Goal: Task Accomplishment & Management: Use online tool/utility

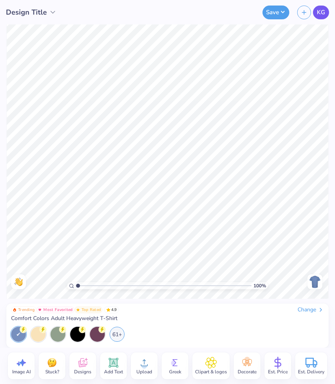
click at [323, 10] on span "KG" at bounding box center [321, 12] width 8 height 9
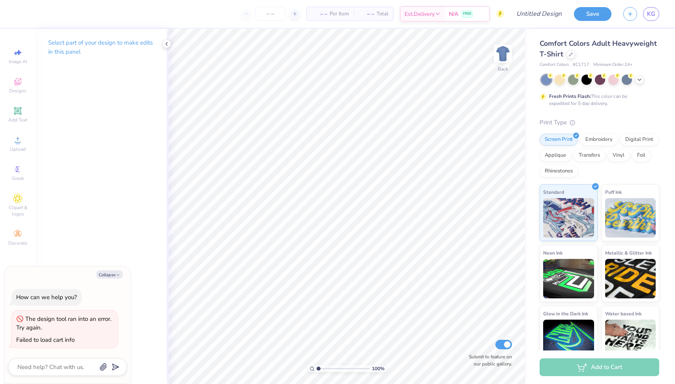
type textarea "x"
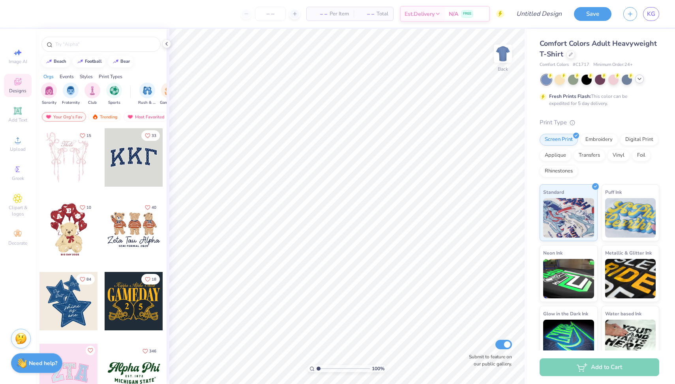
click at [635, 78] on div at bounding box center [639, 79] width 9 height 9
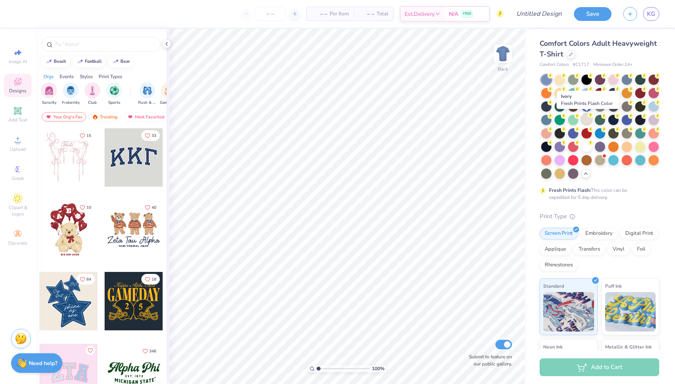
click at [586, 119] on div at bounding box center [586, 119] width 10 height 10
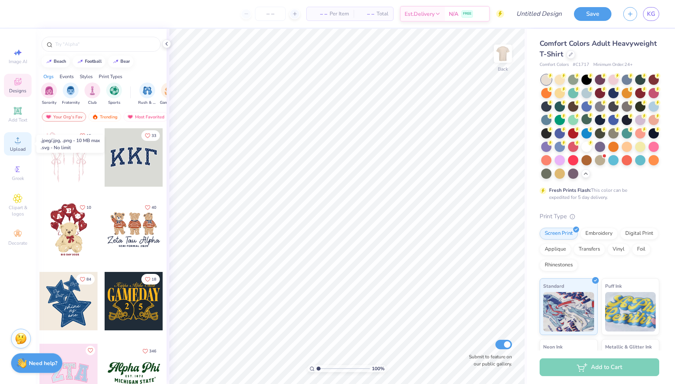
click at [24, 146] on span "Upload" at bounding box center [18, 149] width 16 height 6
click at [20, 147] on span "Upload" at bounding box center [18, 149] width 16 height 6
click at [21, 150] on span "Upload" at bounding box center [18, 149] width 16 height 6
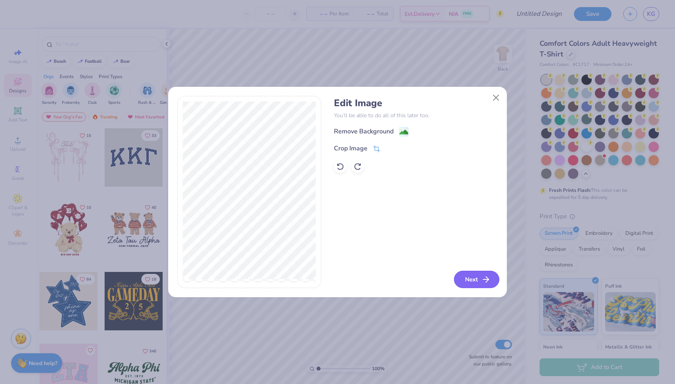
click at [474, 282] on button "Next" at bounding box center [476, 279] width 45 height 17
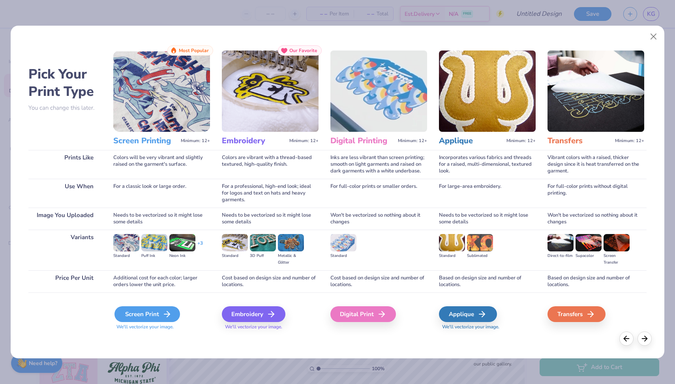
click at [158, 311] on div "Screen Print" at bounding box center [146, 314] width 65 height 16
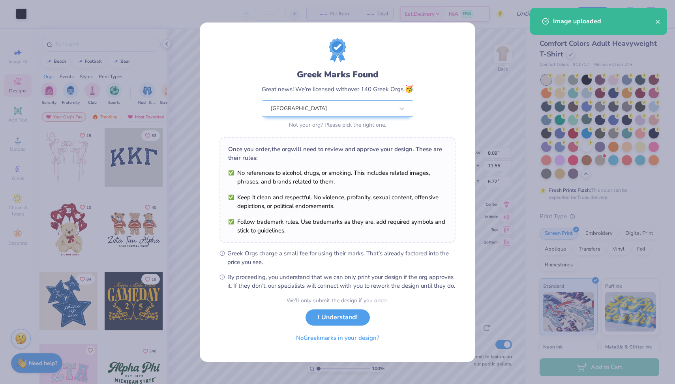
click at [393, 188] on body "Art colors – – Per Item – – Total Est. Delivery N/A FREE Design Title Save KG I…" at bounding box center [337, 192] width 675 height 384
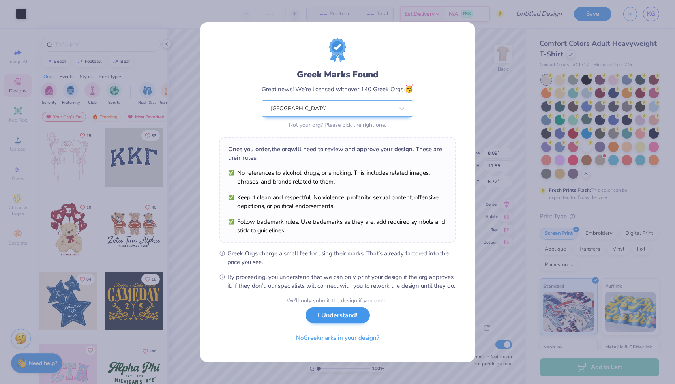
click at [339, 323] on button "I Understand!" at bounding box center [337, 315] width 64 height 16
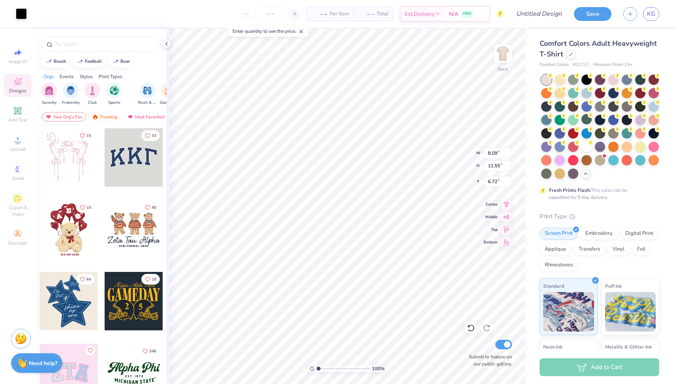
type input "2.23"
type input "3.42"
type input "4.88"
drag, startPoint x: 141, startPoint y: 158, endPoint x: 299, endPoint y: 151, distance: 158.3
click at [299, 151] on div "Cut Copy Paste Remove Background Duplicate Select All Delete Group Ungroup Brin…" at bounding box center [321, 250] width 62 height 200
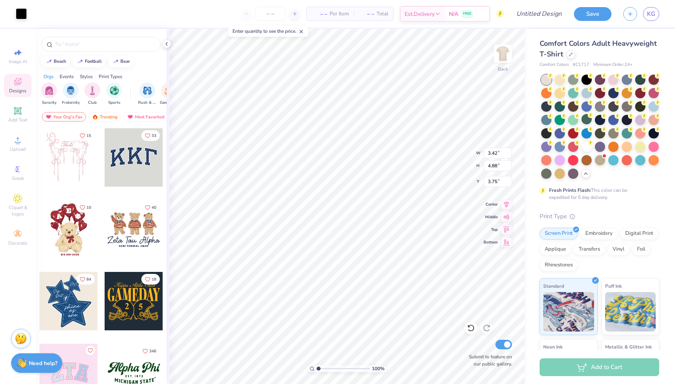
type input "3.65"
type input "2.87"
type input "4.10"
type input "2.43"
type input "3.47"
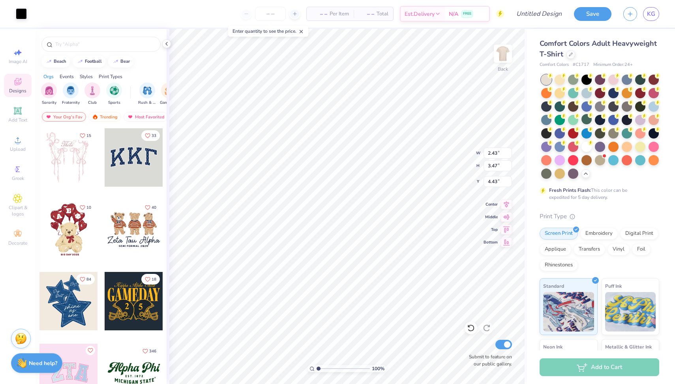
type input "4.46"
type input "3.10"
type input "4.42"
click at [584, 148] on div at bounding box center [586, 146] width 10 height 10
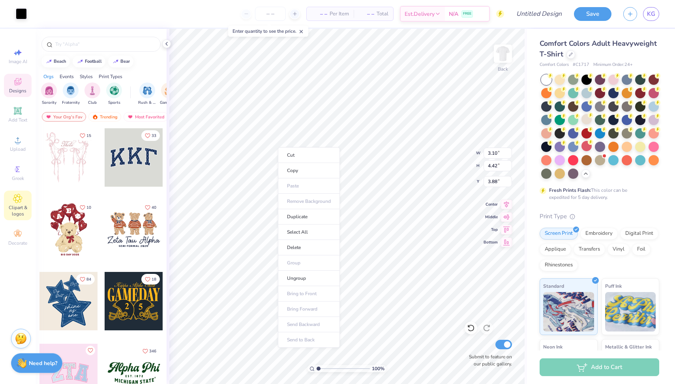
click at [17, 200] on icon at bounding box center [18, 198] width 4 height 4
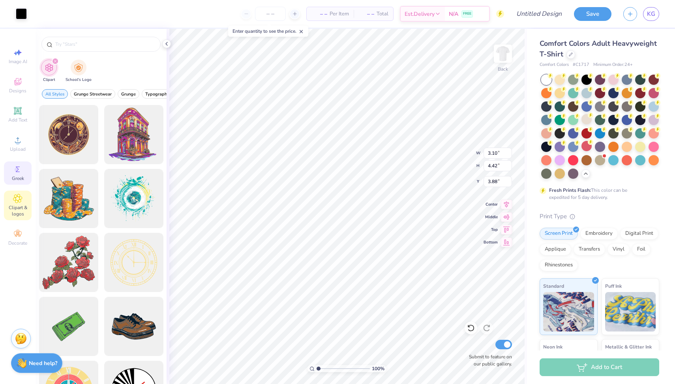
click at [17, 179] on span "Greek" at bounding box center [18, 178] width 12 height 6
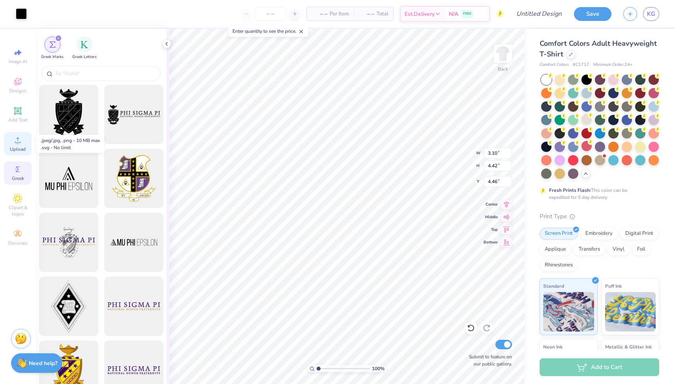
click at [18, 147] on span "Upload" at bounding box center [18, 149] width 16 height 6
click at [18, 146] on span "Upload" at bounding box center [18, 149] width 16 height 6
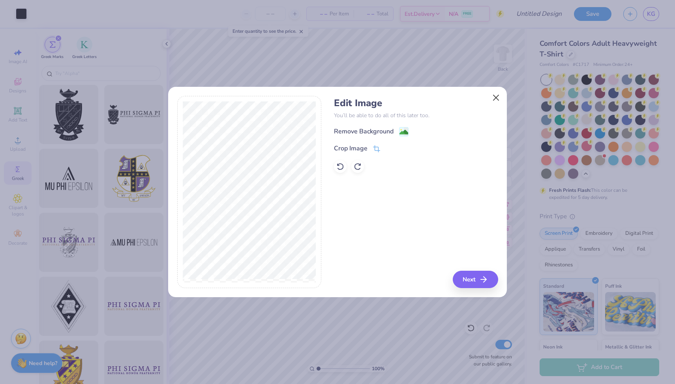
click at [497, 100] on button "Close" at bounding box center [495, 97] width 15 height 15
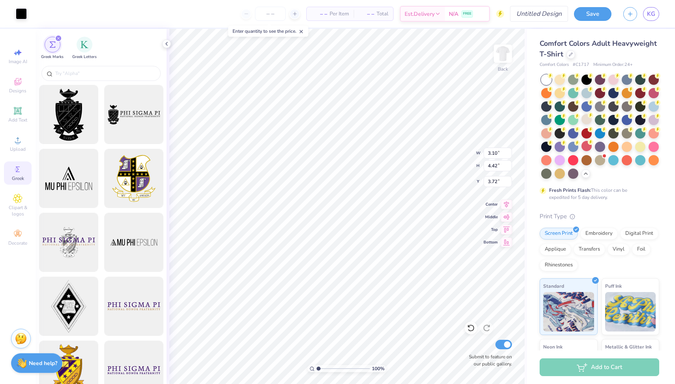
type input "3.99"
click at [338, 289] on li "Ungroup" at bounding box center [323, 285] width 62 height 15
click at [17, 212] on span "Clipart & logos" at bounding box center [18, 210] width 28 height 13
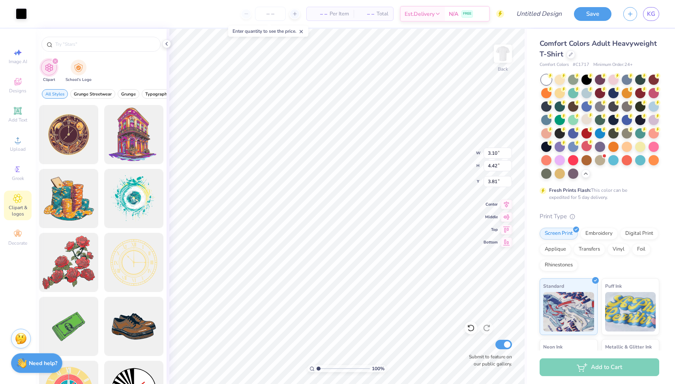
type input "3.95"
click at [501, 55] on img at bounding box center [503, 54] width 32 height 32
click at [495, 52] on img at bounding box center [503, 54] width 32 height 32
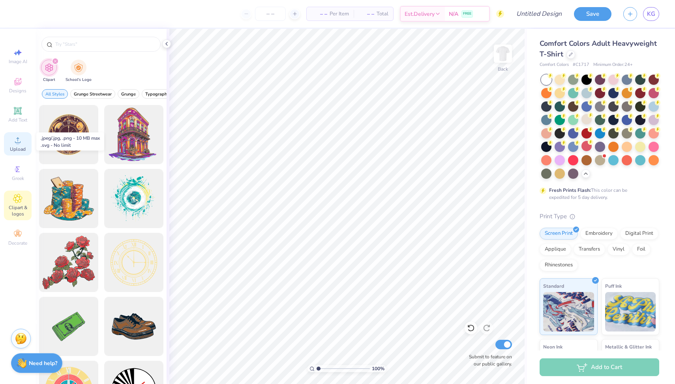
click at [22, 140] on div "Upload" at bounding box center [18, 143] width 28 height 23
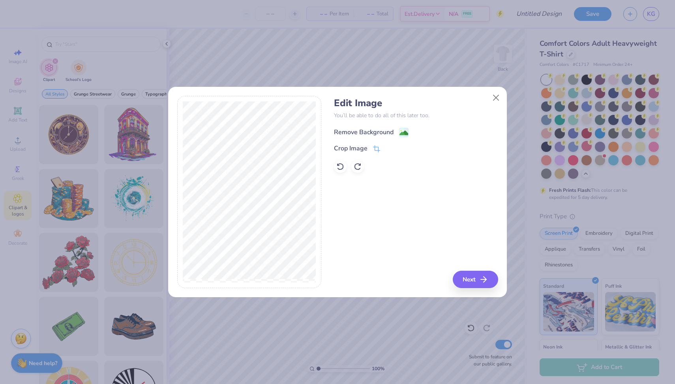
click at [398, 131] on div "Remove Background" at bounding box center [371, 132] width 75 height 10
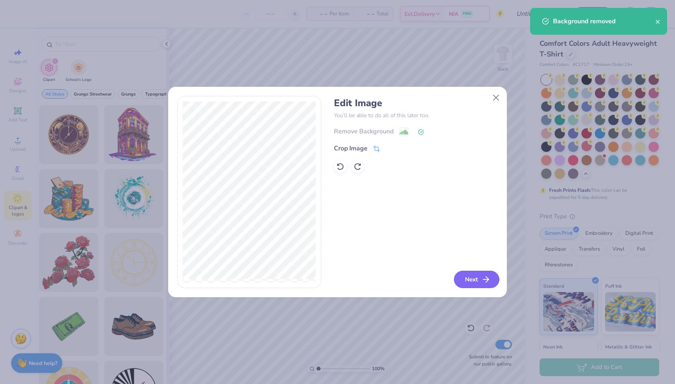
click at [480, 276] on button "Next" at bounding box center [476, 279] width 45 height 17
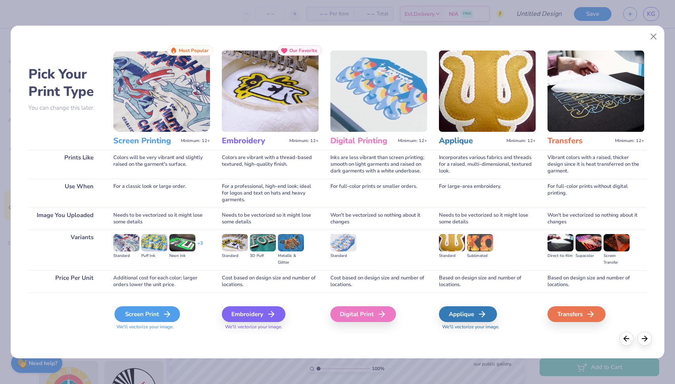
click at [150, 312] on div "Screen Print" at bounding box center [146, 314] width 65 height 16
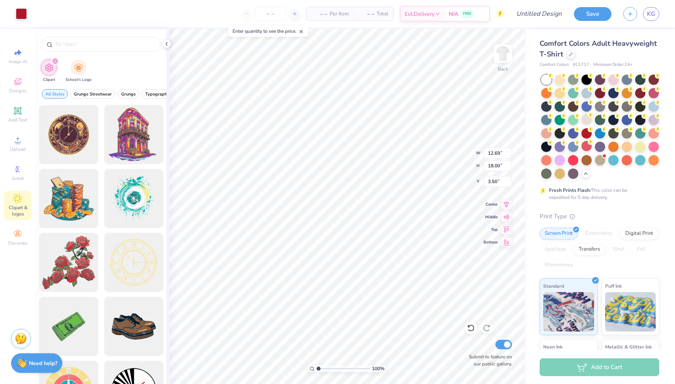
type input "3.94"
type input "4.39"
type input "6.22"
type input "3.17"
type input "4.50"
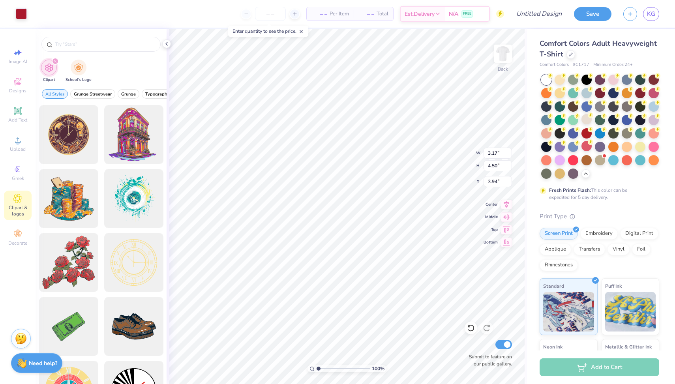
type input "3.40"
type input "3.47"
click at [500, 58] on img at bounding box center [503, 54] width 32 height 32
click at [20, 113] on icon at bounding box center [18, 111] width 6 height 6
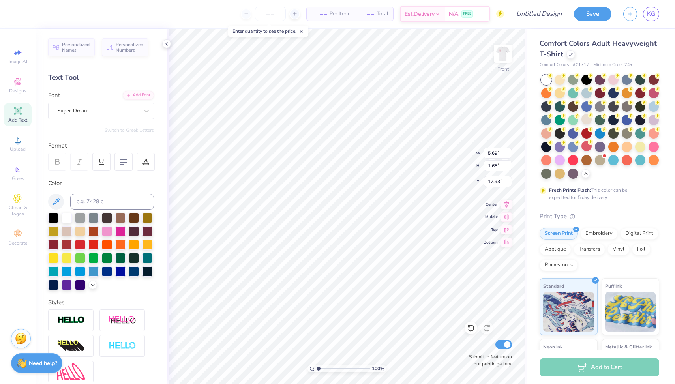
scroll to position [0, 2]
type textarea "[PERSON_NAME] and [PERSON_NAME]"
click at [504, 59] on img at bounding box center [503, 54] width 32 height 32
click at [56, 201] on icon at bounding box center [55, 201] width 9 height 9
click at [501, 55] on img at bounding box center [503, 54] width 32 height 32
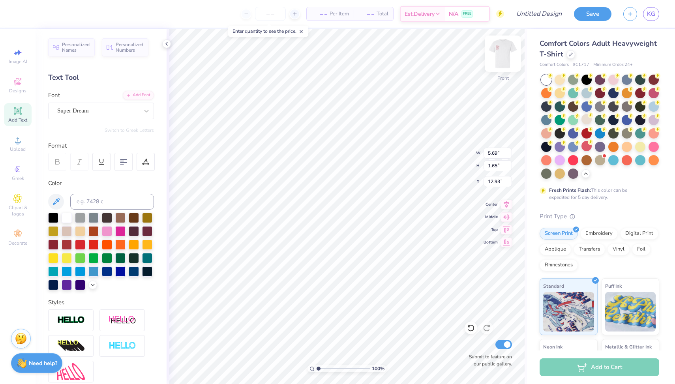
type textarea "T"
type textarea "[PERSON_NAME] and [PERSON_NAME]"
click at [145, 116] on div at bounding box center [146, 111] width 14 height 14
click at [82, 188] on div at bounding box center [100, 187] width 85 height 8
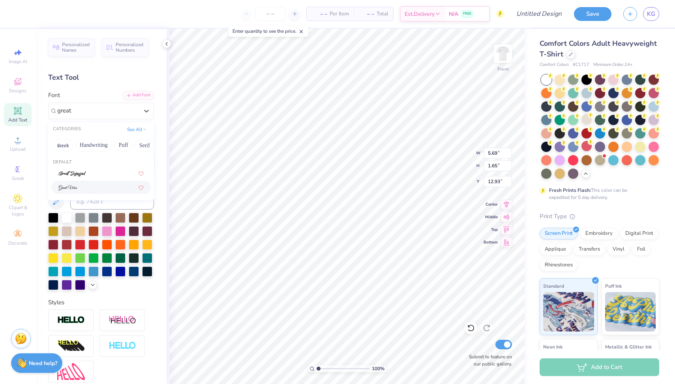
type input "great"
click at [80, 247] on div at bounding box center [80, 244] width 10 height 10
type textarea "[PERSON_NAME]"
type input "6.42"
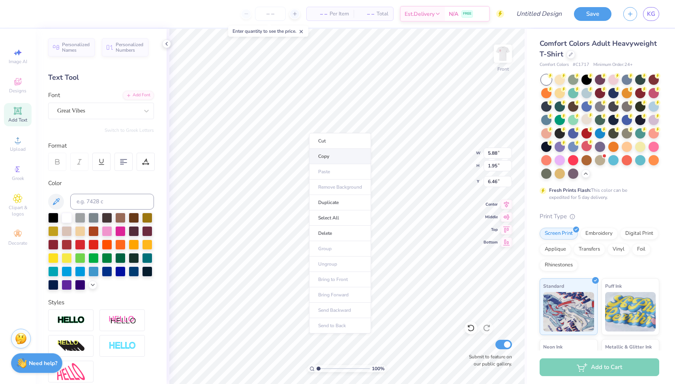
click at [327, 155] on li "Copy" at bounding box center [340, 156] width 62 height 15
type input "11.54"
type textarea "[PERSON_NAME]"
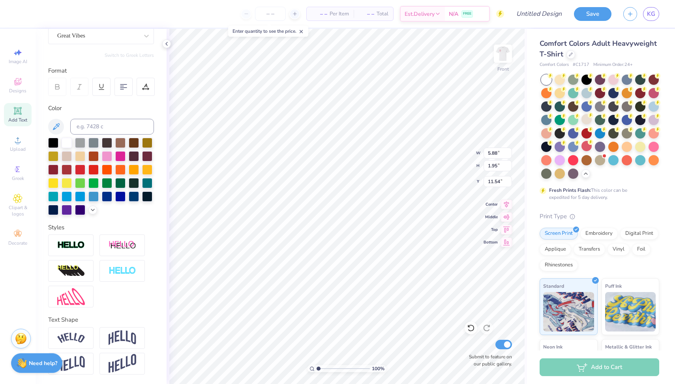
scroll to position [75, 0]
type input "11.33"
type textarea "&"
type input "8.74"
type input "5.50"
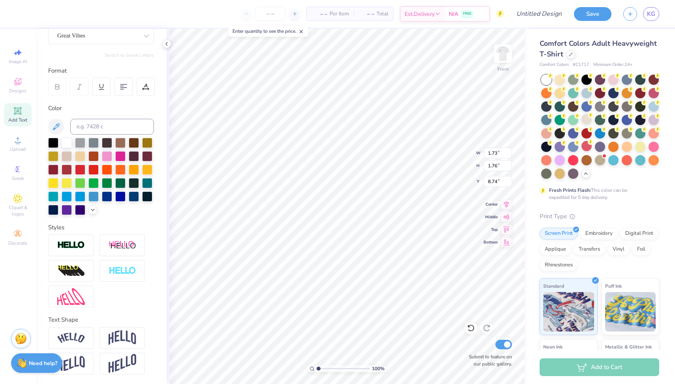
type input "2.76"
type input "9.93"
type input "5.88"
type input "1.95"
type input "7.18"
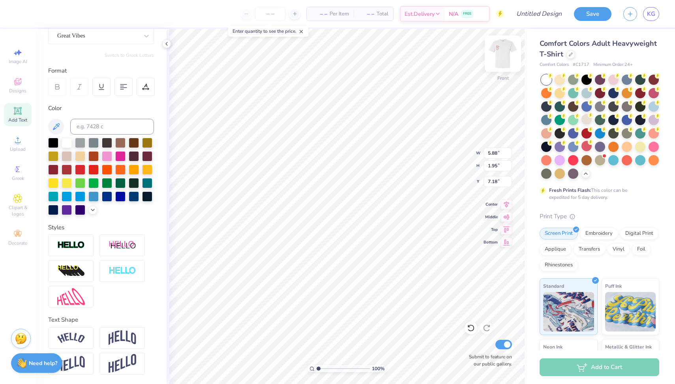
click at [494, 59] on img at bounding box center [503, 54] width 32 height 32
click at [131, 170] on div at bounding box center [134, 169] width 10 height 10
click at [22, 113] on icon at bounding box center [17, 110] width 9 height 9
type textarea "A.C.T"
click at [55, 127] on icon at bounding box center [55, 126] width 9 height 9
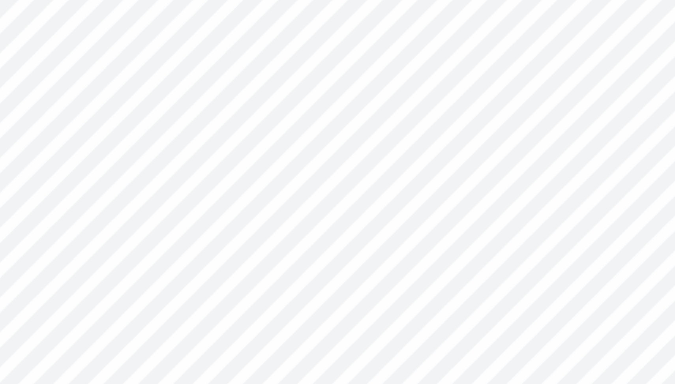
type input "5.43"
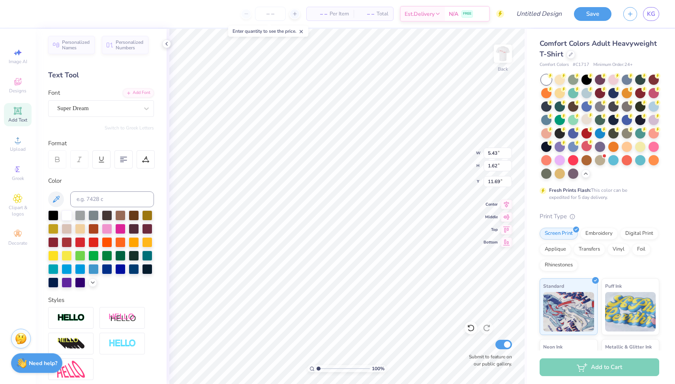
scroll to position [4, 0]
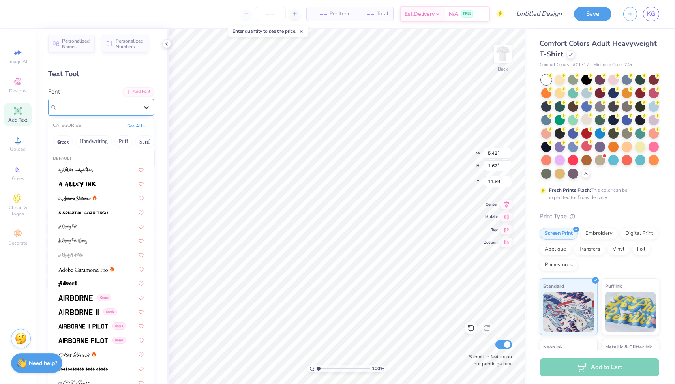
click at [140, 103] on div at bounding box center [146, 107] width 14 height 14
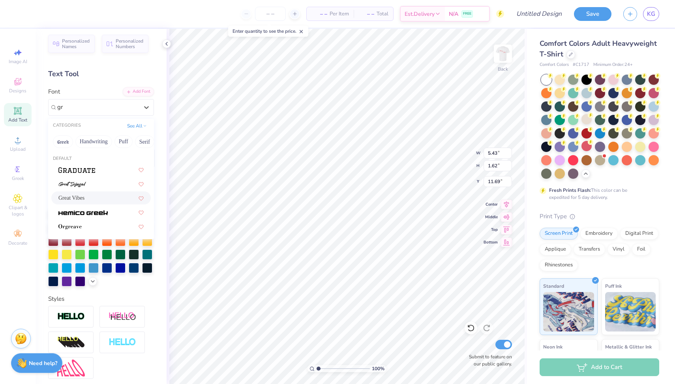
click at [95, 202] on div "Great Vibes" at bounding box center [100, 198] width 85 height 8
type input "gr"
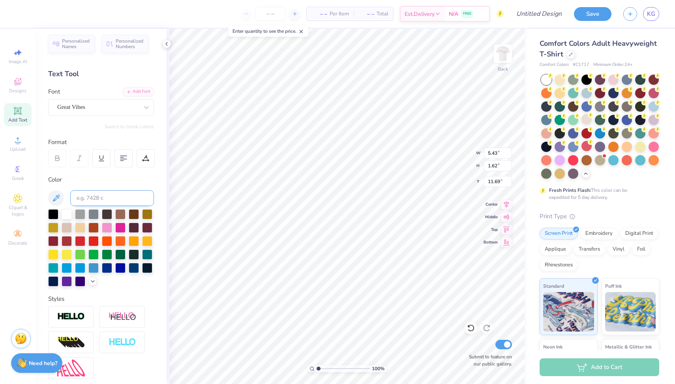
type input "7.44"
type input "2.09"
type input "11.46"
type input "7.49"
type input "2.10"
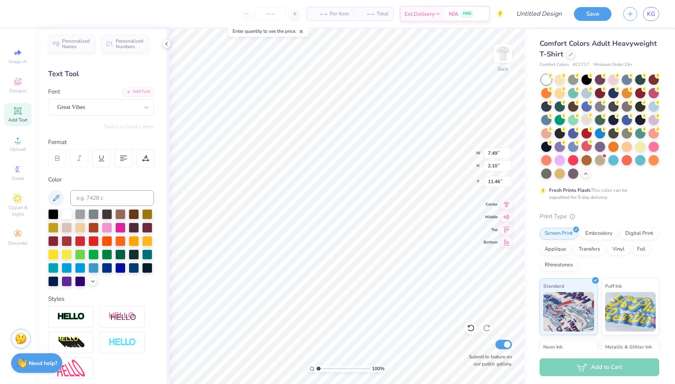
type input "3.77"
type input "1.06"
type input "3.67"
type input "3.17"
type input "4.50"
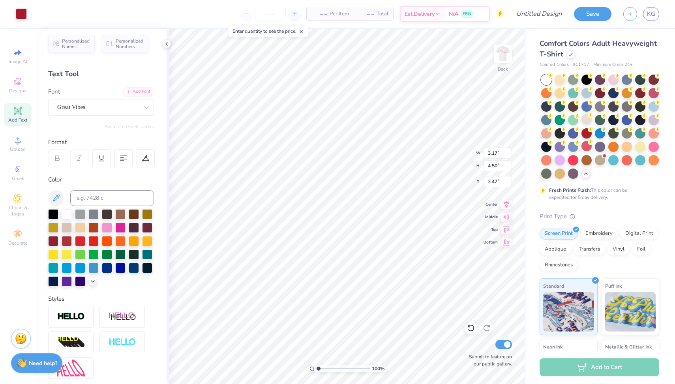
type input "4.19"
type input "3.77"
type input "1.06"
type input "3.00"
type input "3.17"
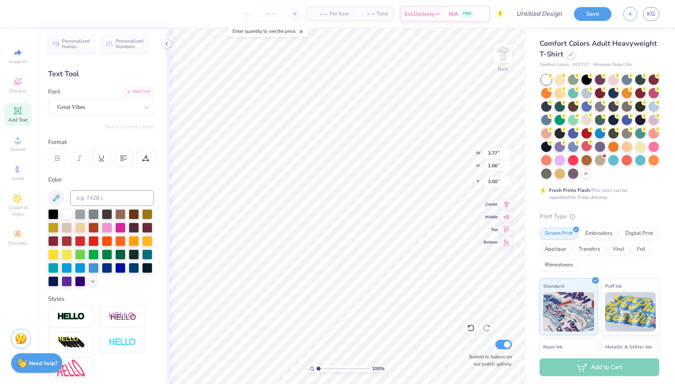
type input "4.50"
type input "4.46"
type input "3.77"
type input "1.06"
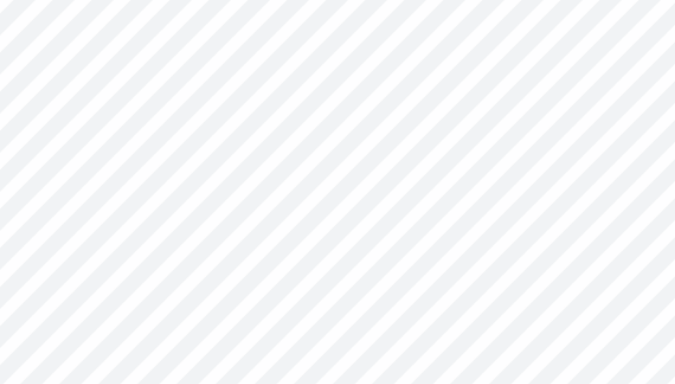
type input "3.41"
type input "3.17"
type input "4.50"
type input "4.63"
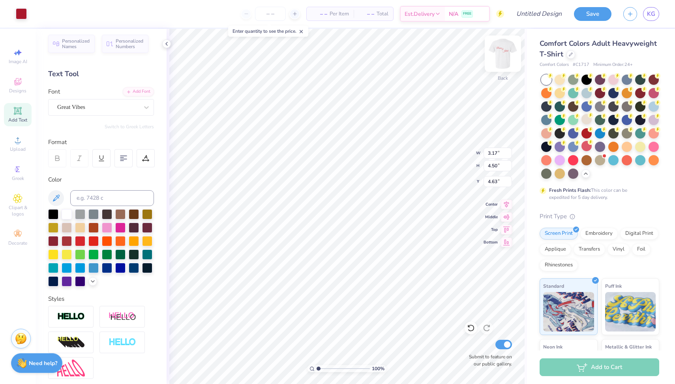
click at [503, 55] on img at bounding box center [503, 54] width 32 height 32
click at [498, 50] on img at bounding box center [503, 54] width 32 height 32
click at [503, 53] on img at bounding box center [503, 54] width 32 height 32
type textarea "A"
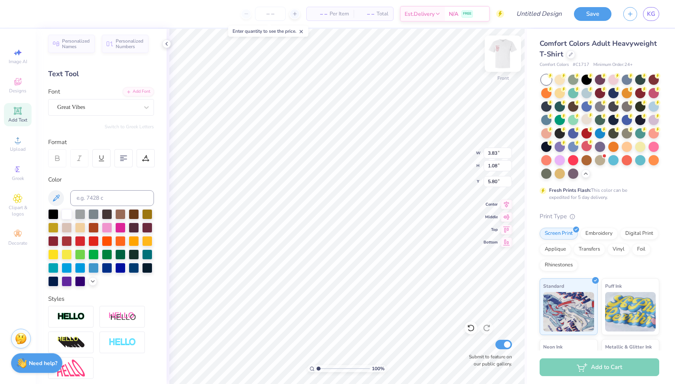
type textarea "[PERSON_NAME]"
type input "5.88"
type input "1.95"
type input "7.18"
type input "9.13"
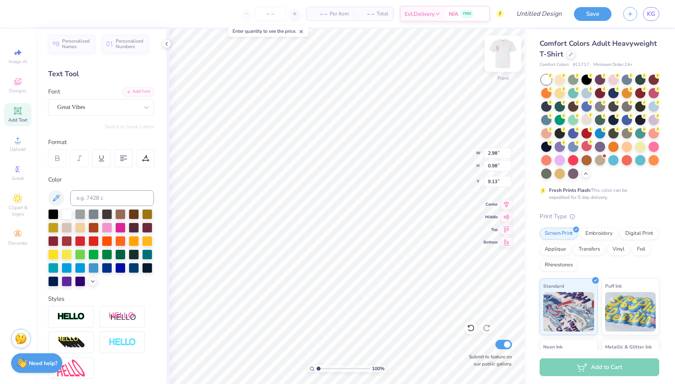
type textarea "&"
type input "1.73"
type input "1.76"
type input "8.74"
type input "14.09"
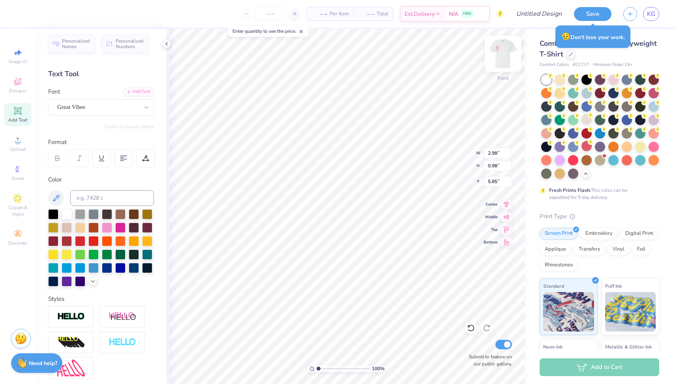
type input "14.78"
type textarea "[PERSON_NAME]"
type input "5.50"
type input "2.76"
type input "9.93"
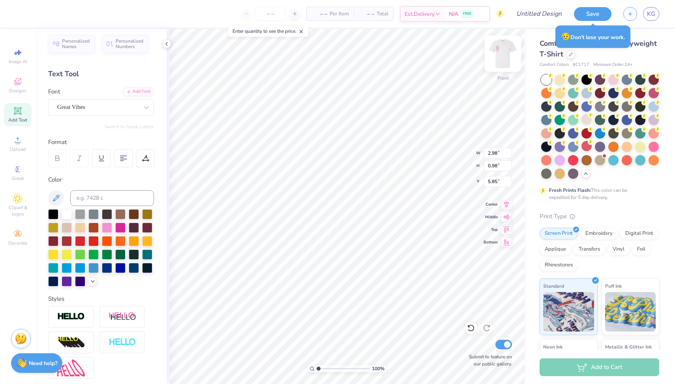
type input "7.38"
type input "2.44"
type input "5.03"
type input "0.87"
type input "0.89"
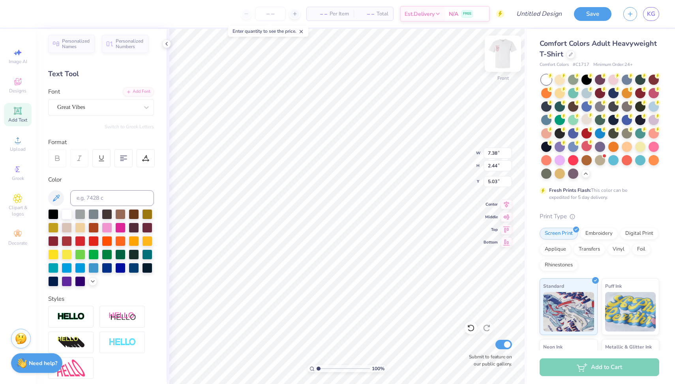
type input "9.18"
type input "2.60"
type input "2.65"
type input "7.47"
type input "2.79"
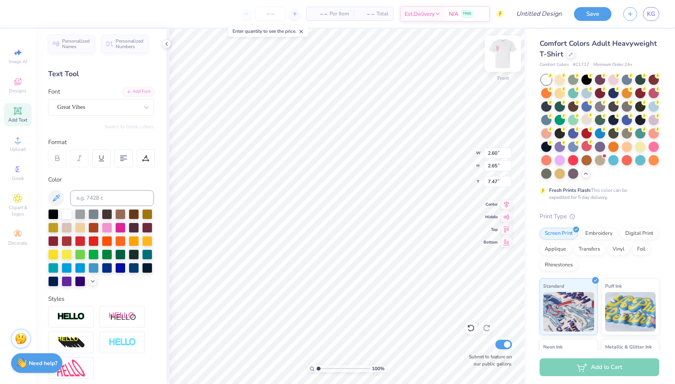
type input "1.40"
type input "8.39"
type input "6.15"
type input "3.08"
type input "9.05"
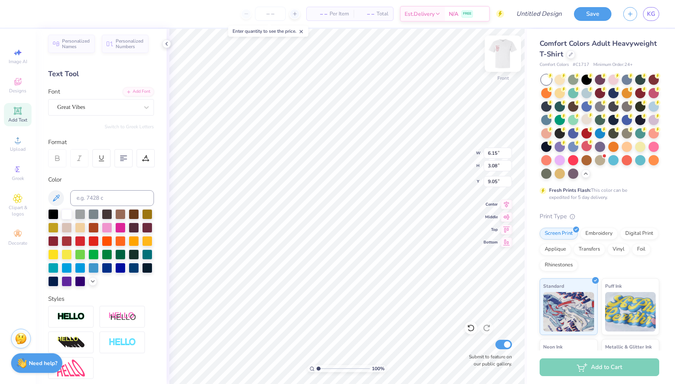
click at [499, 59] on img at bounding box center [503, 54] width 32 height 32
click at [146, 116] on div "Personalized Names Personalized Numbers Text Tool Add Font Font Great Vibes Swi…" at bounding box center [101, 206] width 131 height 355
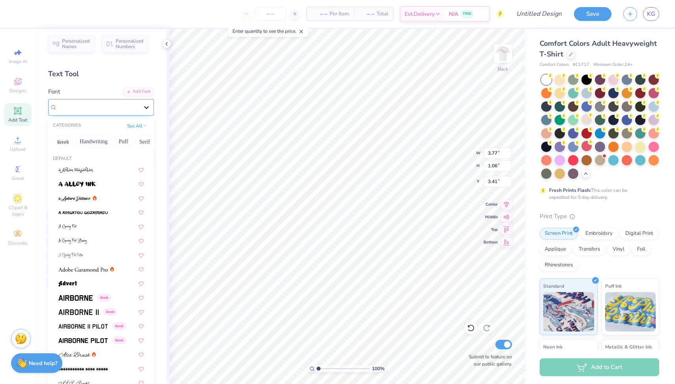
click at [146, 110] on icon at bounding box center [146, 107] width 8 height 8
click at [97, 142] on button "Calligraphy" at bounding box center [91, 141] width 35 height 13
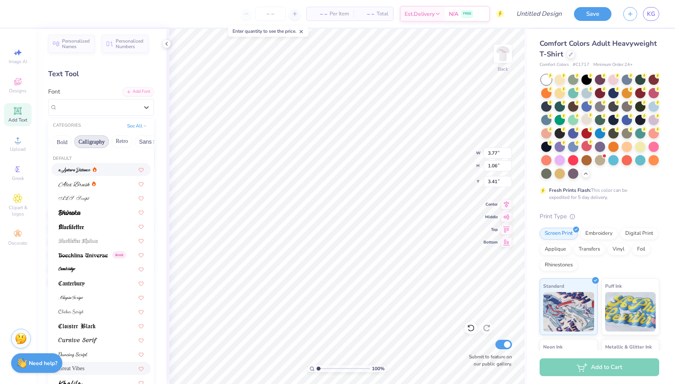
click at [99, 172] on div at bounding box center [100, 169] width 85 height 8
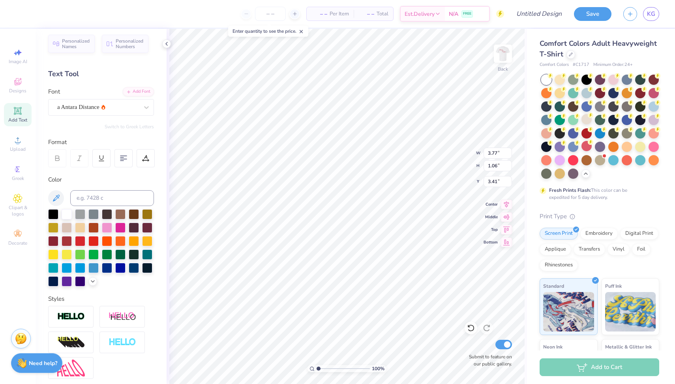
type textarea "A.C.T"
type textarea "A C T"
click at [512, 49] on img at bounding box center [503, 54] width 32 height 32
type input "2.60"
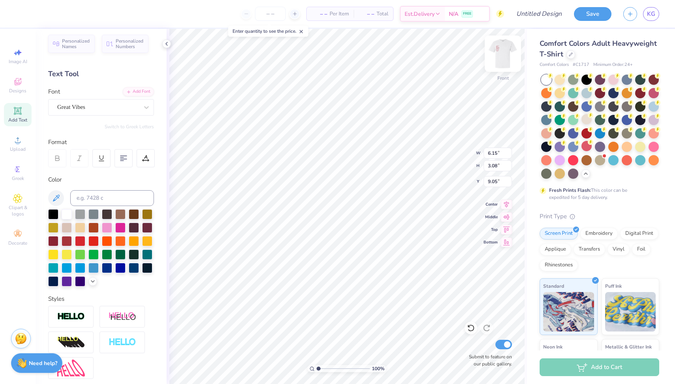
type input "2.65"
type input "7.47"
type input "2.09"
type input "2.13"
click at [511, 52] on img at bounding box center [503, 54] width 32 height 32
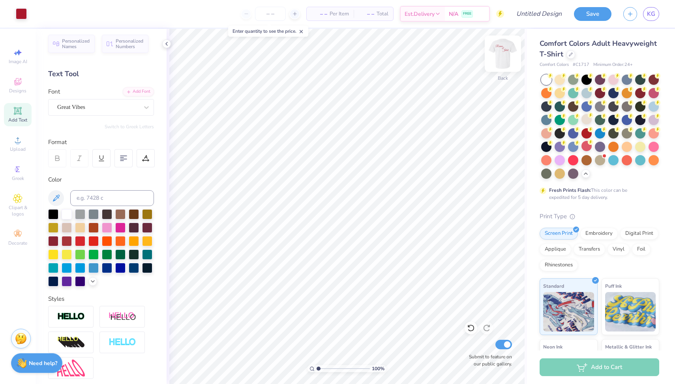
click at [506, 56] on img at bounding box center [503, 54] width 32 height 32
click at [500, 54] on img at bounding box center [503, 54] width 32 height 32
click at [497, 56] on img at bounding box center [503, 54] width 32 height 32
click at [22, 81] on icon at bounding box center [17, 81] width 9 height 9
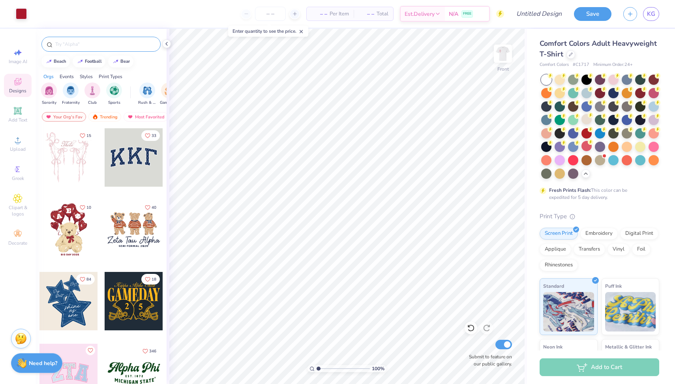
click at [110, 42] on input "text" at bounding box center [104, 44] width 101 height 8
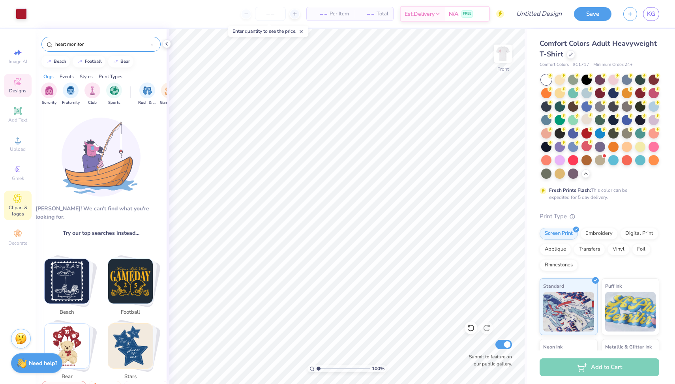
type input "heart monitor"
click at [16, 200] on icon at bounding box center [18, 198] width 4 height 4
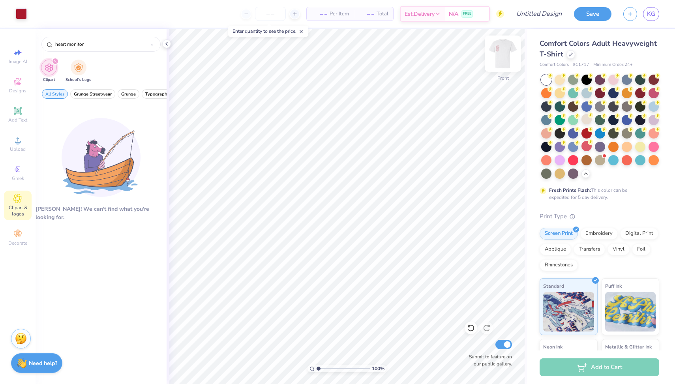
type input "heart monitor"
click at [501, 54] on img at bounding box center [503, 54] width 32 height 32
type input "8.35"
click at [508, 57] on img at bounding box center [503, 54] width 32 height 32
type input "8.30"
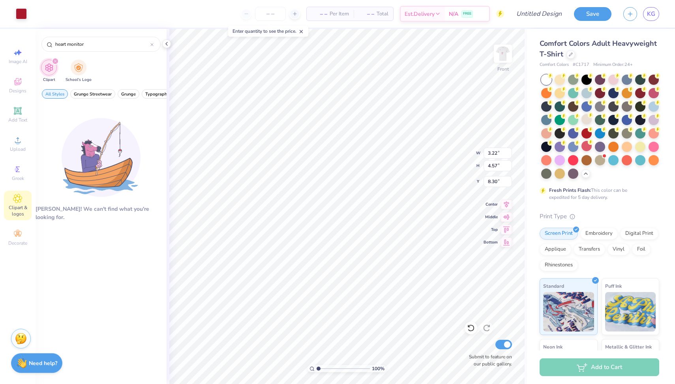
type input "5.03"
type input "7.13"
type input "8.75"
click at [509, 55] on img at bounding box center [503, 54] width 32 height 32
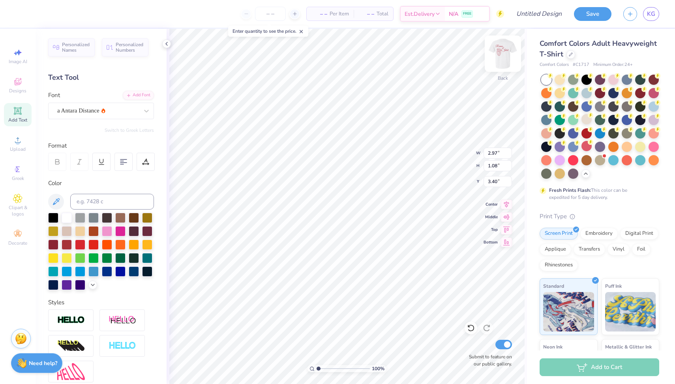
type input "4.75"
click at [501, 60] on img at bounding box center [503, 54] width 32 height 32
type input "8.27"
click at [506, 61] on img at bounding box center [503, 54] width 32 height 32
click at [504, 51] on img at bounding box center [503, 54] width 32 height 32
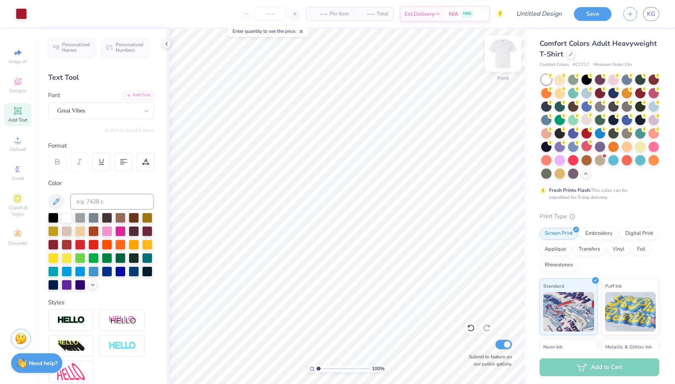
click at [508, 54] on img at bounding box center [503, 54] width 32 height 32
type textarea "R+J"
type input "4.94"
type input "4.73"
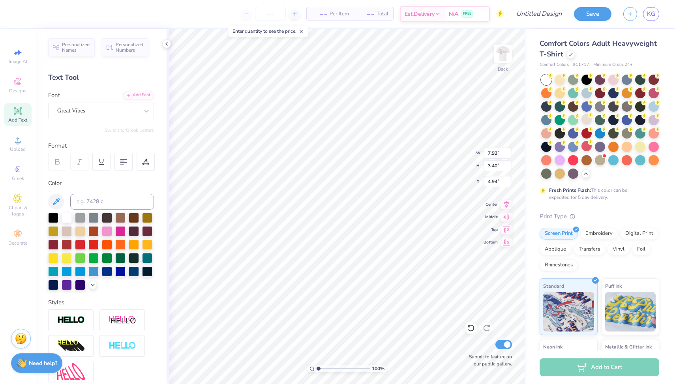
type input "2.03"
type input "5.35"
type input "4.25"
type input "2.73"
type input "4.02"
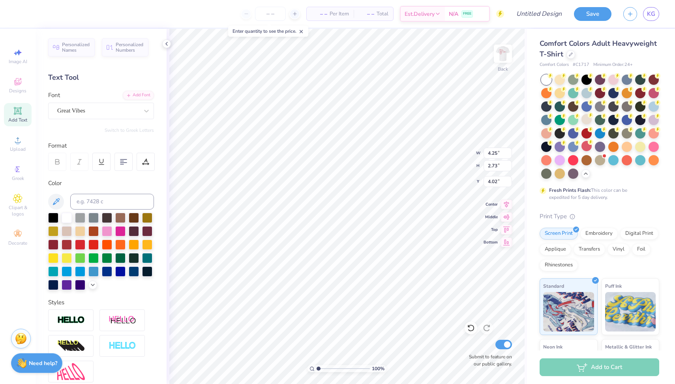
type input "4.68"
type input "2.10"
type input "4.55"
click at [503, 51] on img at bounding box center [503, 54] width 32 height 32
click at [495, 49] on img at bounding box center [503, 54] width 32 height 32
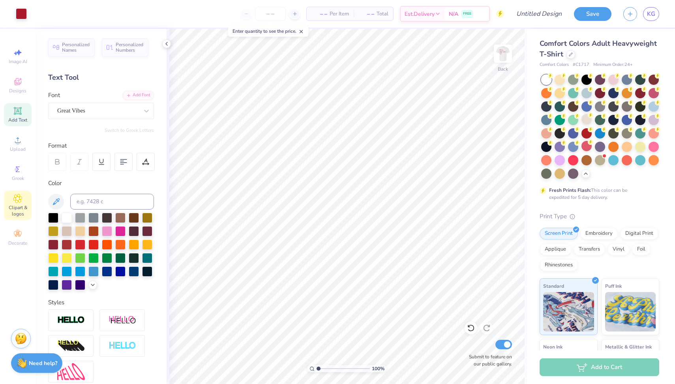
click at [22, 209] on span "Clipart & logos" at bounding box center [18, 210] width 28 height 13
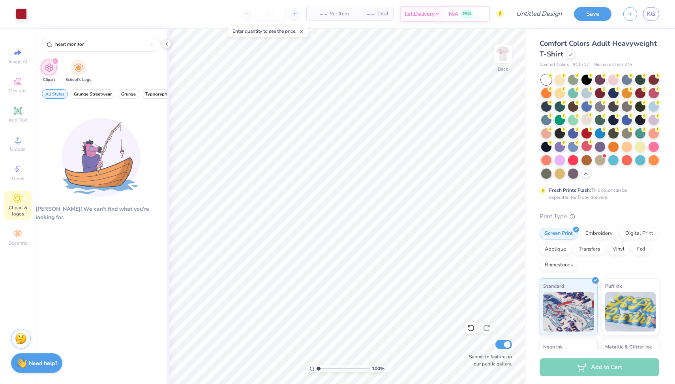
drag, startPoint x: 110, startPoint y: 42, endPoint x: 39, endPoint y: 41, distance: 71.0
click at [39, 41] on div "heart monitor" at bounding box center [101, 42] width 131 height 27
type input "\"
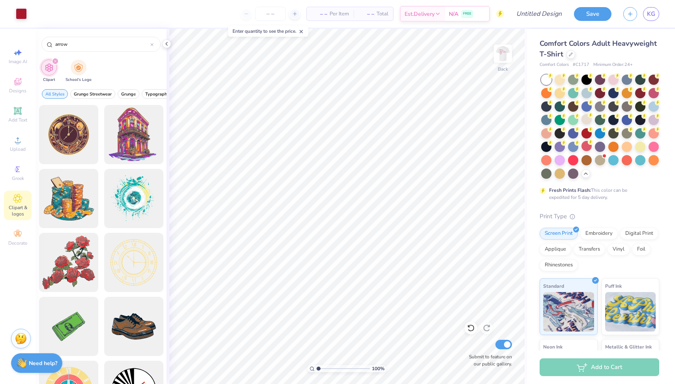
type input "arrow"
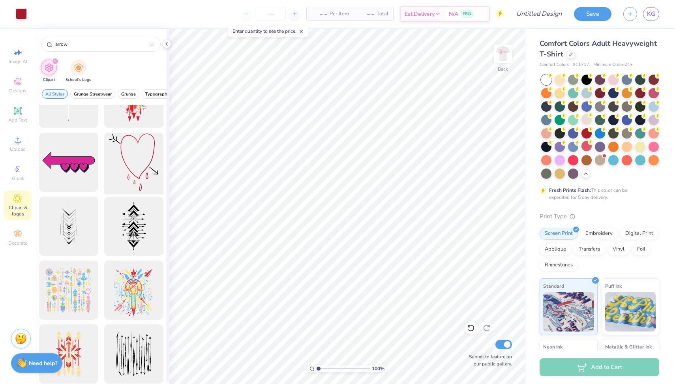
scroll to position [292, 0]
click at [141, 148] on div at bounding box center [133, 162] width 65 height 65
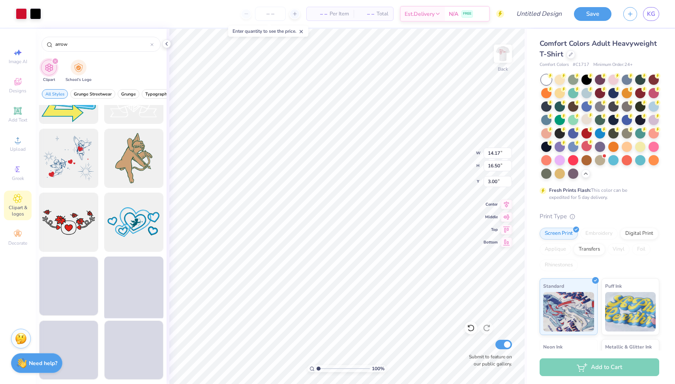
scroll to position [675, 0]
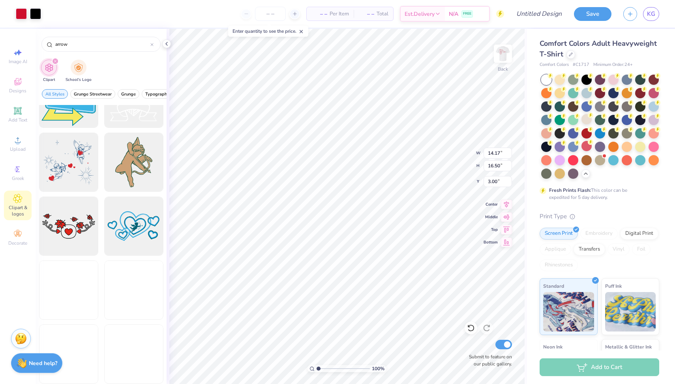
type input "5.26"
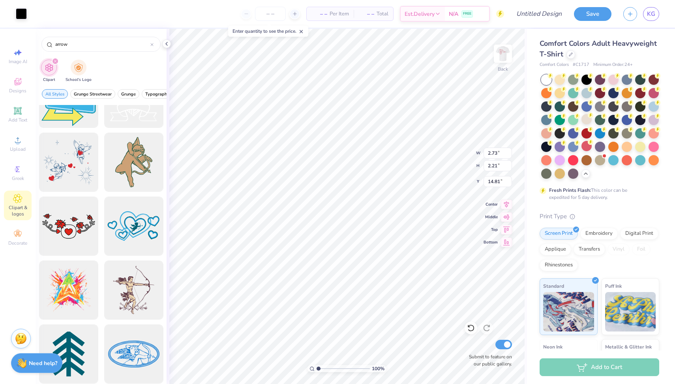
type input "6.33"
type input "2.92"
type input "1.95"
type input "6.46"
type input "4.68"
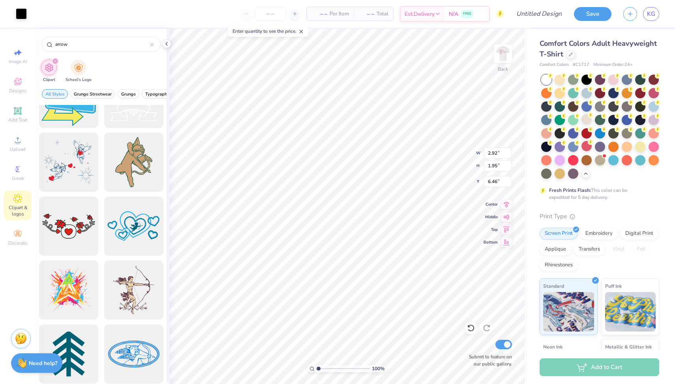
type input "2.10"
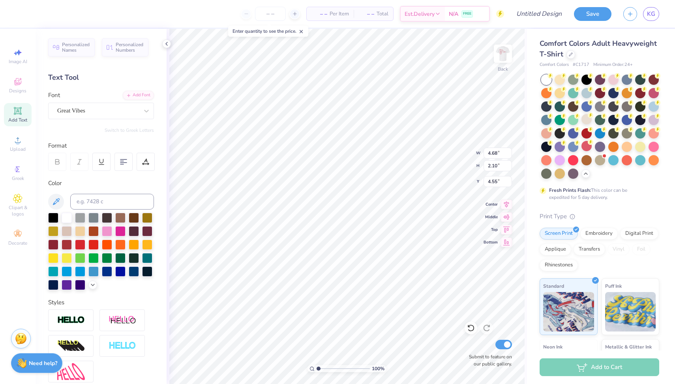
type input "4.67"
type input "8.72"
type input "2.10"
type input "1.37"
type input "8.80"
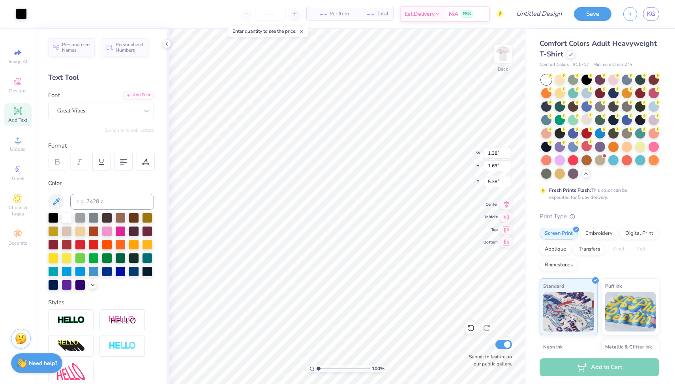
type input "9.32"
type input "1.52"
type input "1.60"
type input "9.37"
type input "7.33"
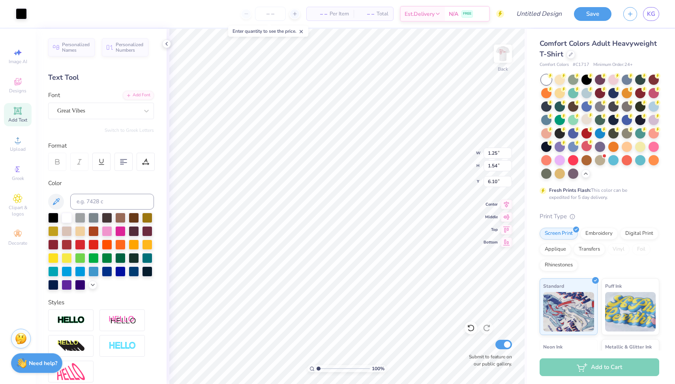
type input "8.01"
type input "1.29"
type input "1.62"
type input "8.56"
type input "5.56"
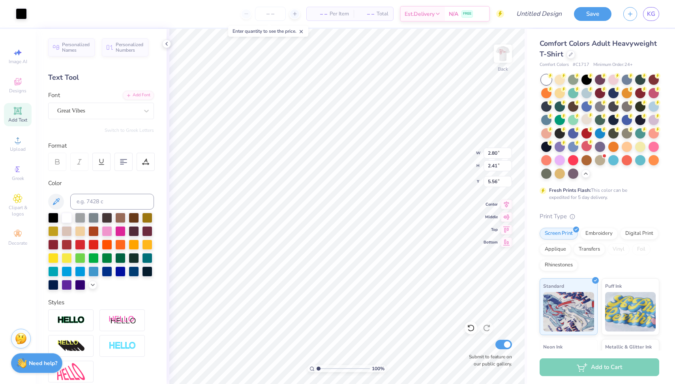
type input "2.92"
type input "1.95"
type input "3.38"
type input "3.01"
type input "1.81"
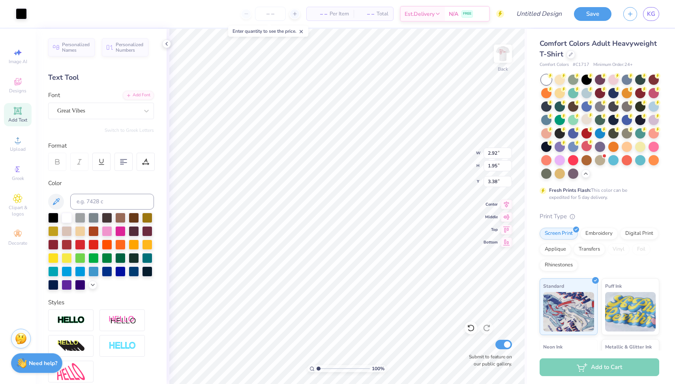
type input "3.47"
type input "2.85"
type input "2.34"
type input "5.60"
type input "3.01"
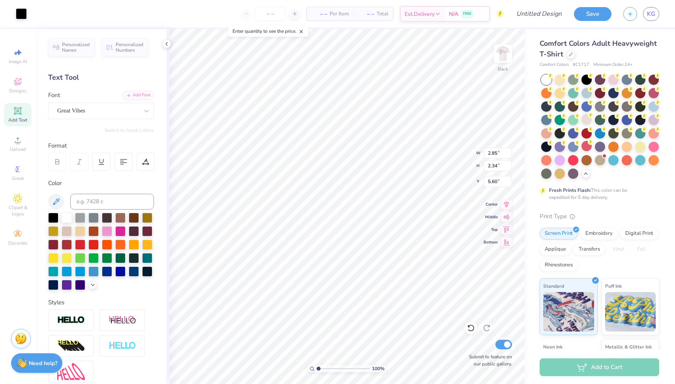
type input "1.81"
type input "3.91"
type input "3.27"
type input "1.24"
type input "4.36"
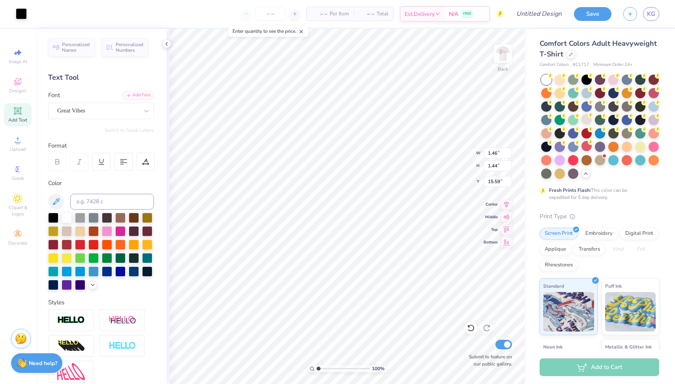
type input "3.23"
type input "1.52"
type input "3.36"
type input "3.91"
type input "6.33"
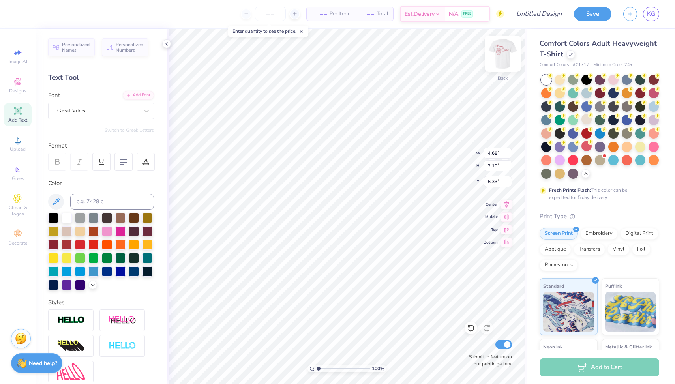
click at [496, 54] on img at bounding box center [503, 54] width 32 height 32
click at [503, 47] on img at bounding box center [503, 54] width 32 height 32
type input "2.07"
type input "2.94"
type input "3.00"
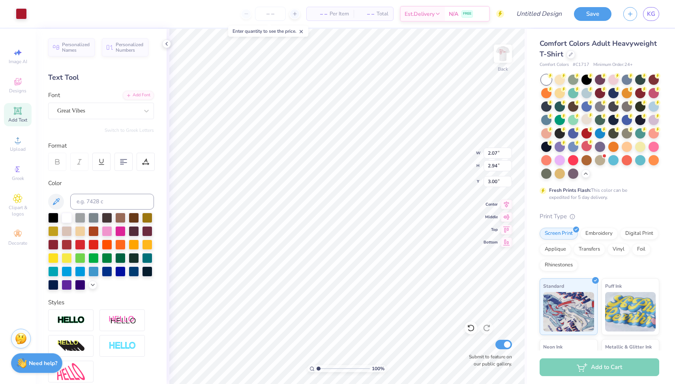
type input "3.26"
type input "4.62"
type input "4.68"
type input "2.10"
type input "7.62"
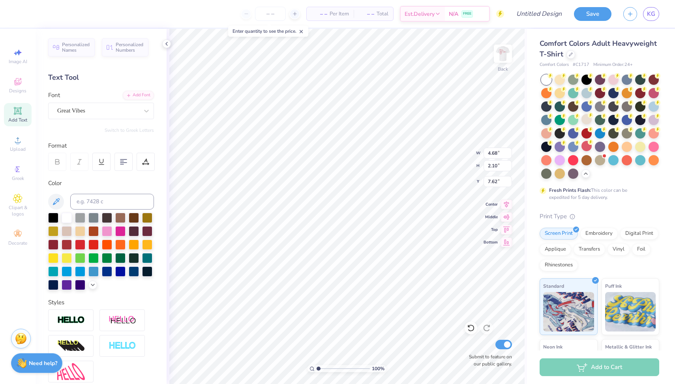
type input "3.26"
type input "4.62"
type input "3.00"
type input "4.68"
type input "2.10"
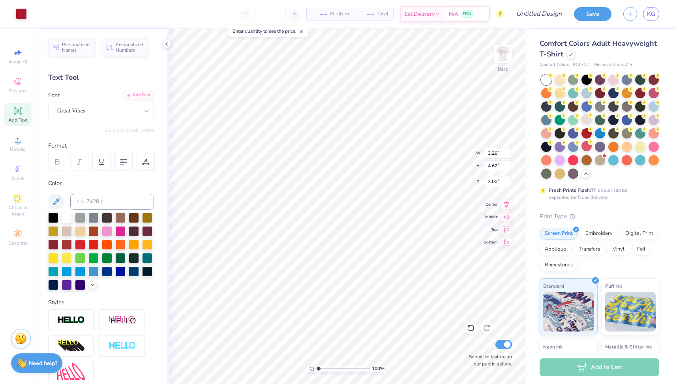
type input "7.62"
type input "3.35"
type input "1.50"
type input "7.67"
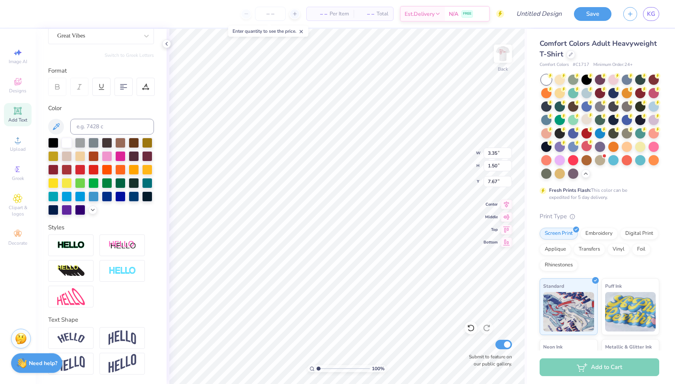
scroll to position [75, 0]
click at [121, 334] on img at bounding box center [122, 337] width 28 height 15
type input "1.58"
type input "7.71"
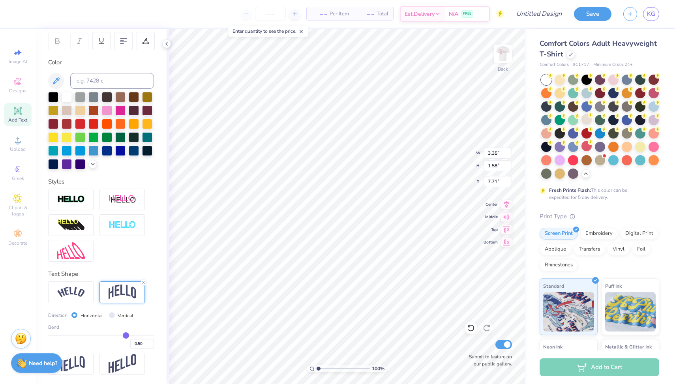
scroll to position [121, 0]
type input "0.54"
type input "0.52"
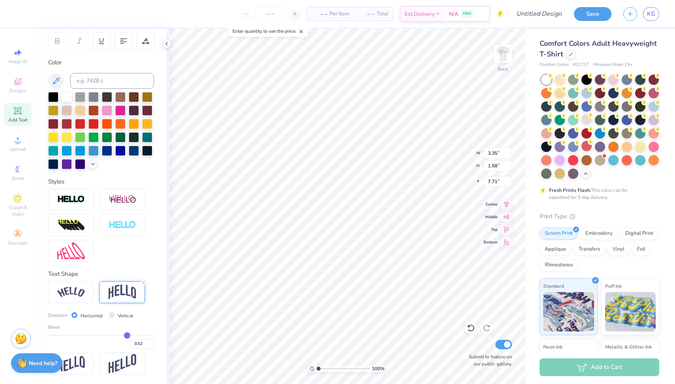
type input "0.5"
type input "0.50"
type input "0.47"
type input "0.44"
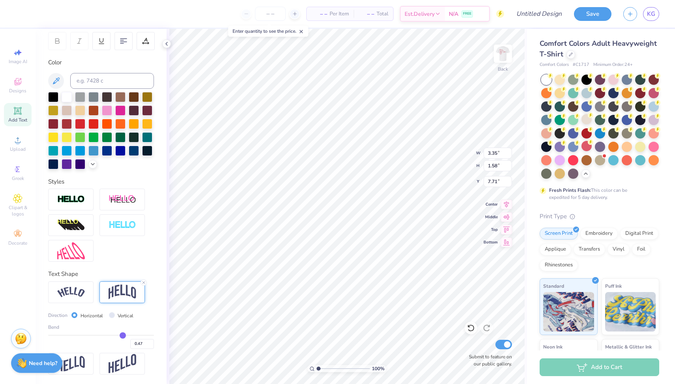
type input "0.44"
type input "0.4"
type input "0.40"
type input "0.35"
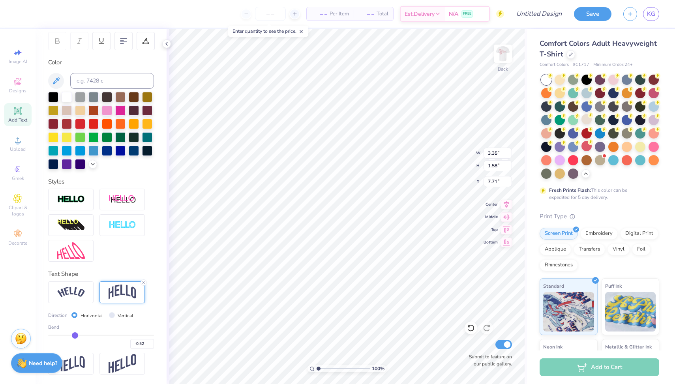
drag, startPoint x: 128, startPoint y: 334, endPoint x: 75, endPoint y: 335, distance: 52.5
click at [75, 335] on input "range" at bounding box center [101, 335] width 106 height 1
drag, startPoint x: 77, startPoint y: 335, endPoint x: 86, endPoint y: 335, distance: 9.1
click at [86, 335] on input "range" at bounding box center [101, 335] width 106 height 1
click at [89, 335] on input "range" at bounding box center [101, 335] width 106 height 1
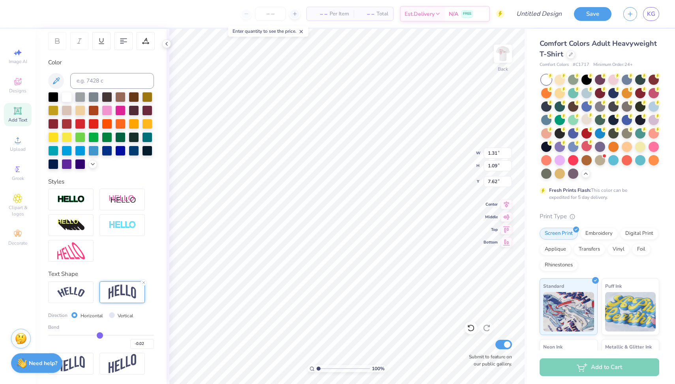
drag, startPoint x: 90, startPoint y: 334, endPoint x: 100, endPoint y: 334, distance: 10.3
click at [100, 335] on input "range" at bounding box center [101, 335] width 106 height 1
drag, startPoint x: 101, startPoint y: 333, endPoint x: 112, endPoint y: 332, distance: 11.5
click at [112, 335] on input "range" at bounding box center [101, 335] width 106 height 1
drag, startPoint x: 113, startPoint y: 336, endPoint x: 119, endPoint y: 336, distance: 6.3
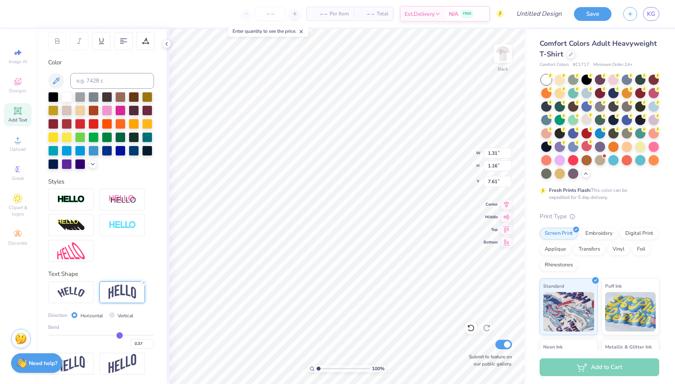
click at [119, 336] on input "range" at bounding box center [101, 335] width 106 height 1
drag, startPoint x: 119, startPoint y: 337, endPoint x: 114, endPoint y: 336, distance: 4.8
click at [114, 336] on input "range" at bounding box center [101, 335] width 106 height 1
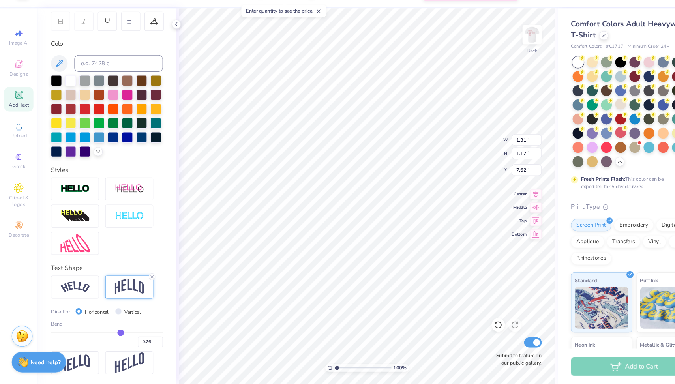
scroll to position [75, 0]
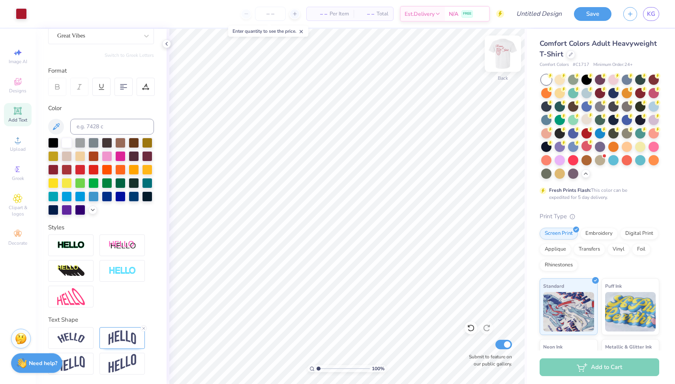
click at [501, 56] on img at bounding box center [503, 54] width 32 height 32
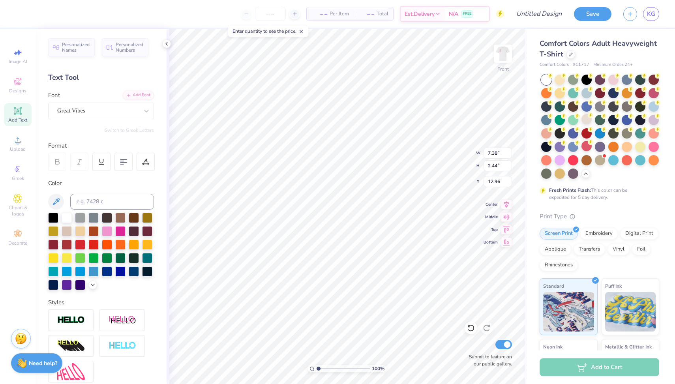
scroll to position [0, 0]
click at [142, 108] on div at bounding box center [146, 111] width 14 height 14
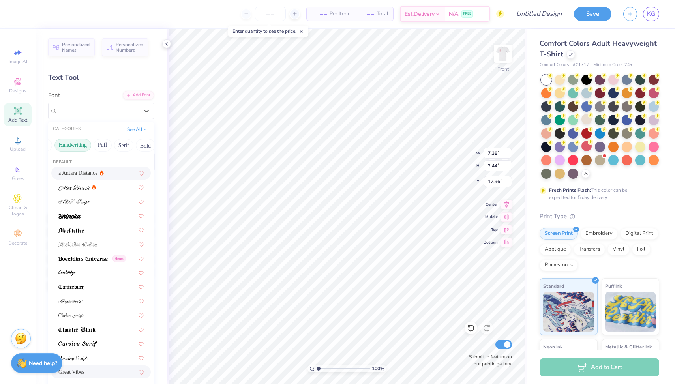
scroll to position [0, 21]
click at [121, 146] on button "Serif" at bounding box center [123, 145] width 19 height 13
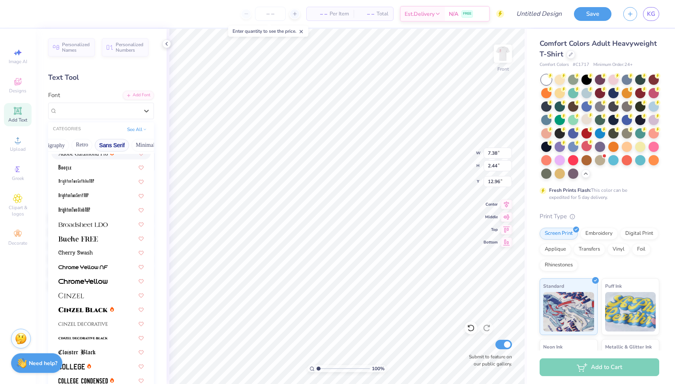
scroll to position [0, 145]
click at [120, 148] on button "Sans Serif" at bounding box center [111, 145] width 34 height 13
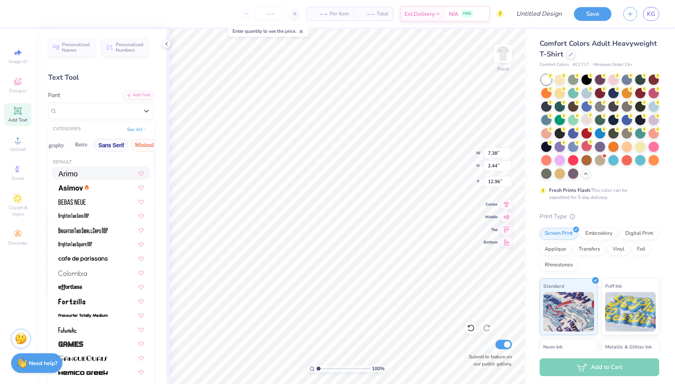
scroll to position [0, 0]
click at [133, 148] on button "Minimal" at bounding box center [145, 145] width 28 height 13
click at [117, 140] on button "Sans Serif" at bounding box center [111, 145] width 34 height 13
click at [103, 145] on button "Handwriting" at bounding box center [93, 145] width 37 height 13
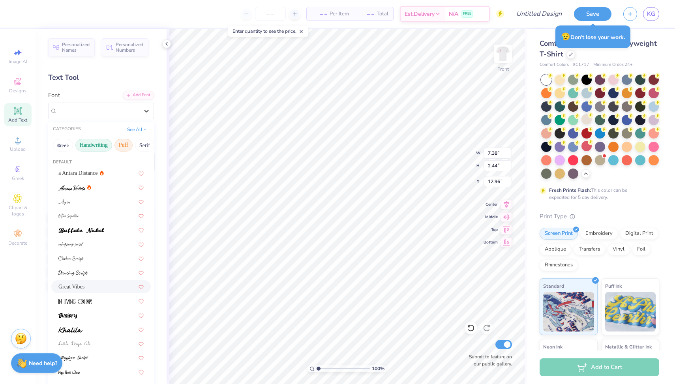
click at [127, 144] on button "Puff" at bounding box center [123, 145] width 18 height 13
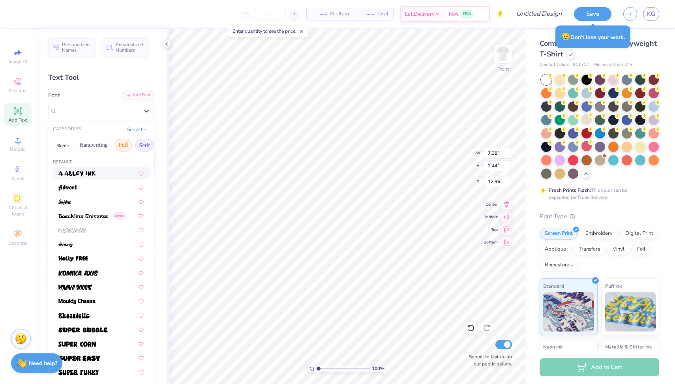
click at [140, 142] on button "Serif" at bounding box center [144, 145] width 19 height 13
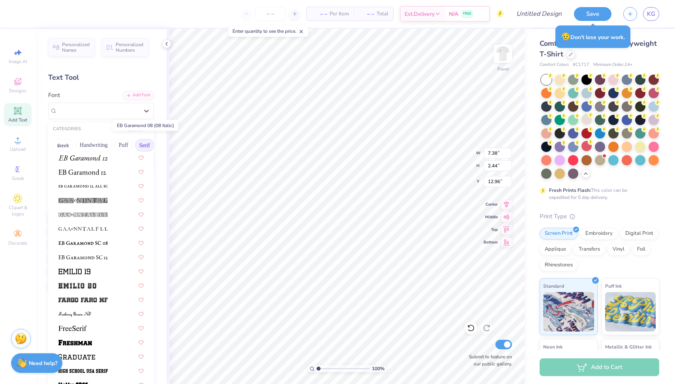
scroll to position [525, 0]
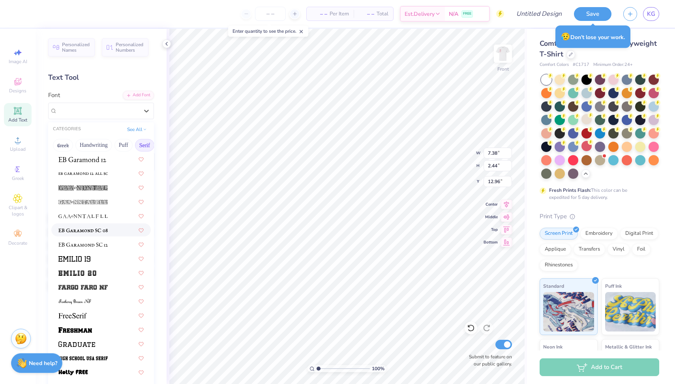
click at [97, 232] on img at bounding box center [82, 231] width 49 height 6
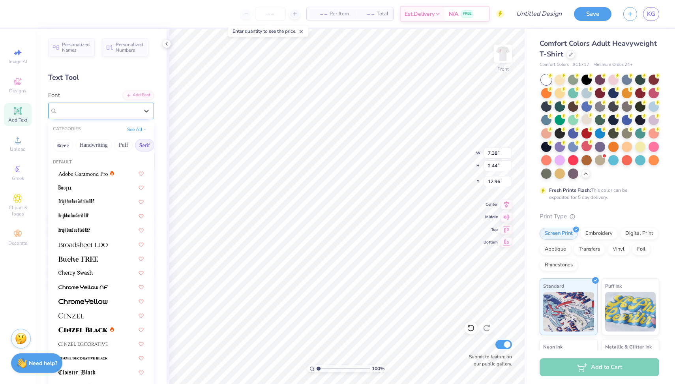
click at [131, 109] on span "EB Garamond SC 08 (08 Regular)" at bounding box center [97, 110] width 81 height 9
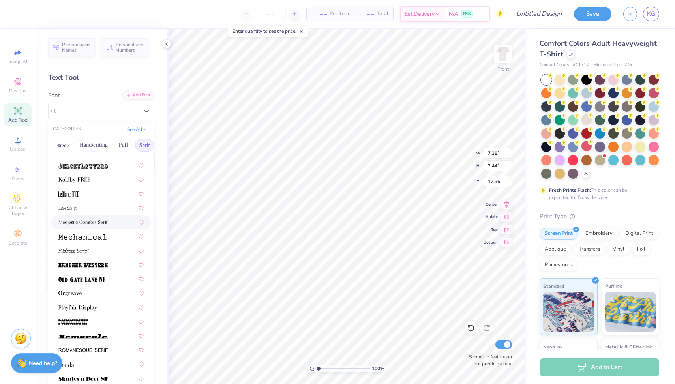
scroll to position [747, 0]
click at [103, 301] on div at bounding box center [100, 306] width 99 height 13
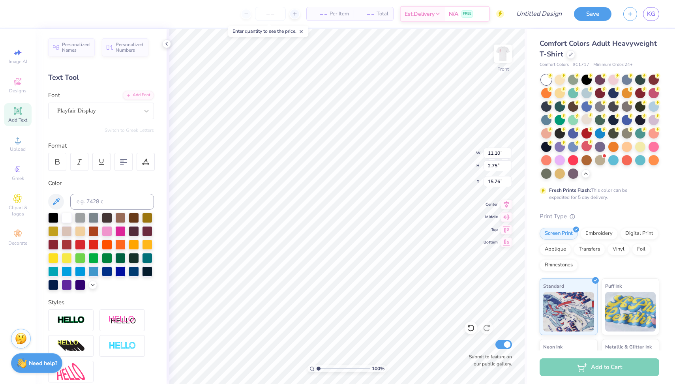
scroll to position [0, 1]
click at [501, 56] on img at bounding box center [503, 54] width 32 height 32
click at [505, 52] on img at bounding box center [503, 54] width 32 height 32
click at [507, 56] on img at bounding box center [503, 54] width 32 height 32
click at [508, 56] on img at bounding box center [503, 54] width 32 height 32
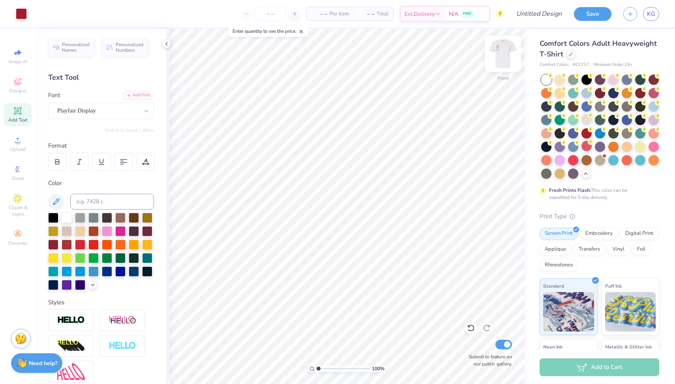
click at [501, 50] on img at bounding box center [503, 54] width 32 height 32
click at [505, 61] on img at bounding box center [503, 54] width 32 height 32
click at [502, 54] on img at bounding box center [503, 54] width 32 height 32
click at [506, 52] on img at bounding box center [503, 54] width 32 height 32
click at [499, 63] on img at bounding box center [503, 54] width 32 height 32
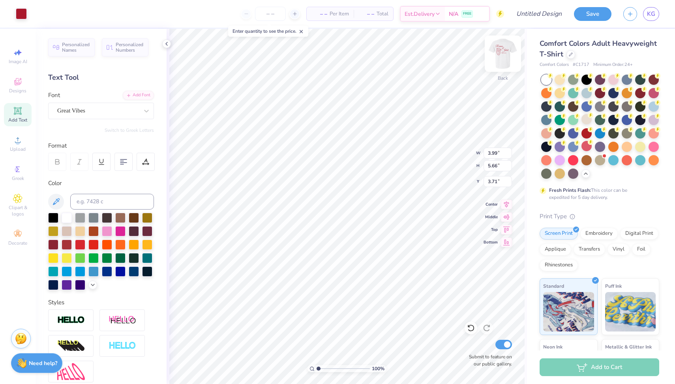
click at [500, 58] on img at bounding box center [503, 54] width 32 height 32
click at [501, 59] on img at bounding box center [503, 54] width 32 height 32
click at [504, 50] on img at bounding box center [503, 54] width 32 height 32
click at [494, 61] on img at bounding box center [503, 54] width 32 height 32
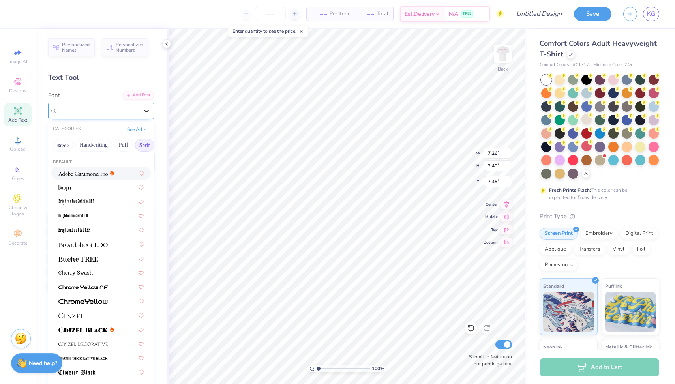
click at [146, 110] on icon at bounding box center [146, 111] width 8 height 8
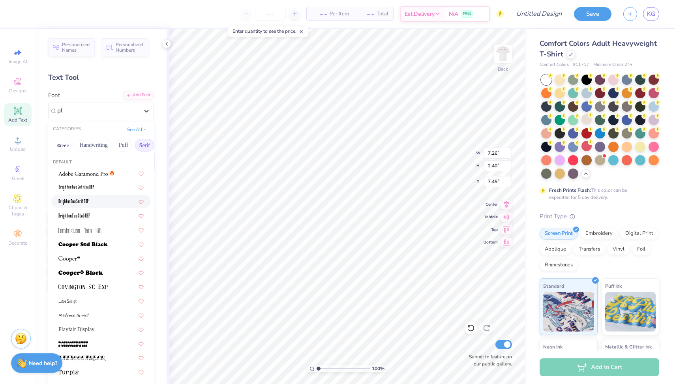
scroll to position [0, 0]
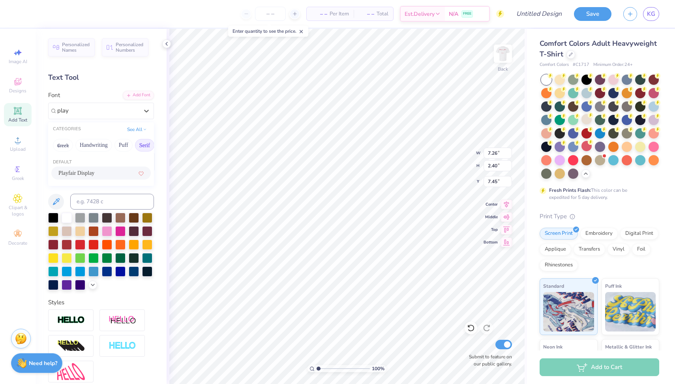
click at [105, 173] on div "Playfair Display" at bounding box center [100, 173] width 85 height 8
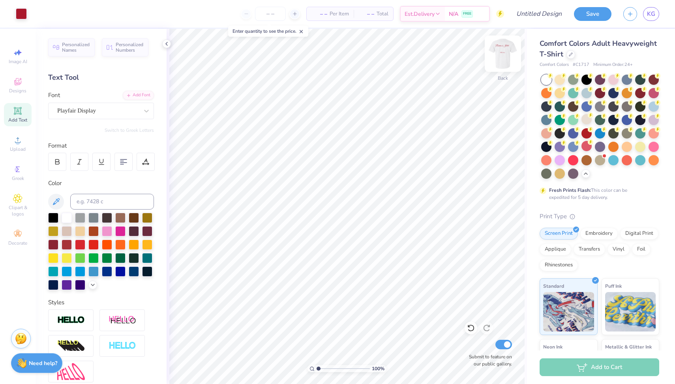
click at [498, 56] on img at bounding box center [503, 54] width 32 height 32
click at [516, 56] on img at bounding box center [503, 54] width 32 height 32
click at [502, 62] on img at bounding box center [503, 54] width 32 height 32
click at [504, 49] on img at bounding box center [503, 54] width 32 height 32
click at [497, 52] on img at bounding box center [503, 54] width 32 height 32
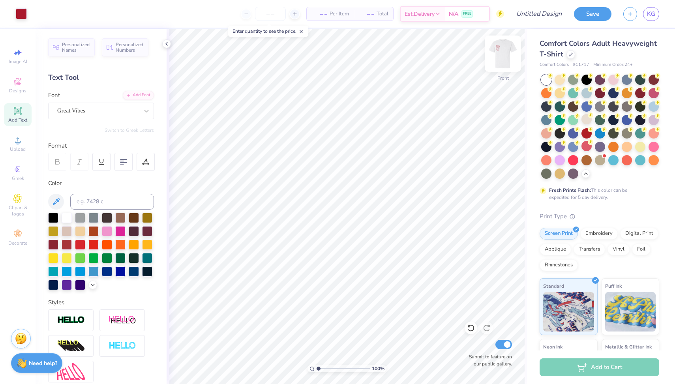
click at [498, 58] on img at bounding box center [503, 54] width 32 height 32
click at [505, 59] on img at bounding box center [503, 54] width 32 height 32
click at [502, 62] on img at bounding box center [503, 54] width 32 height 32
click at [508, 54] on img at bounding box center [503, 54] width 32 height 32
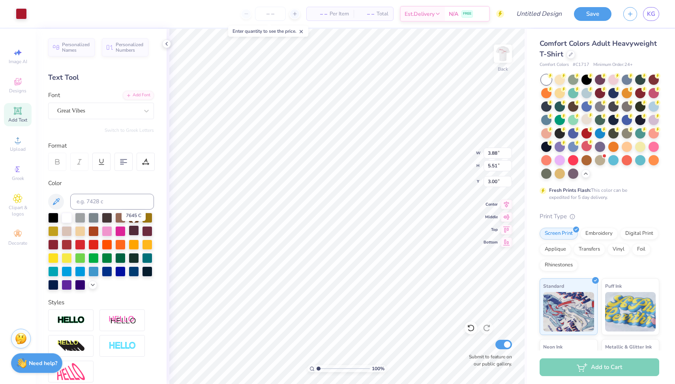
click at [138, 230] on div at bounding box center [134, 230] width 10 height 10
click at [58, 199] on icon at bounding box center [55, 201] width 9 height 9
click at [493, 60] on img at bounding box center [503, 54] width 32 height 32
click at [499, 61] on img at bounding box center [503, 54] width 32 height 32
click at [505, 46] on img at bounding box center [503, 54] width 32 height 32
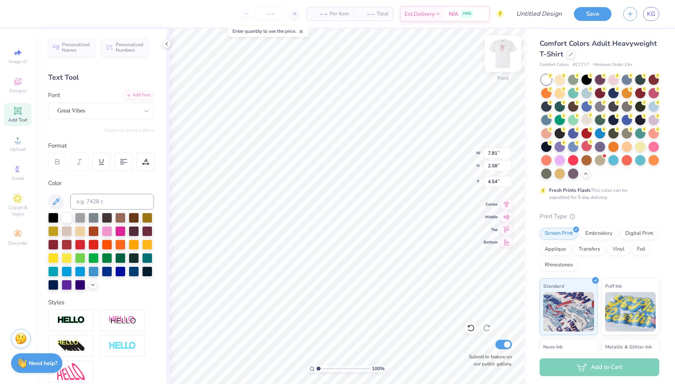
click at [500, 53] on img at bounding box center [503, 54] width 32 height 32
click at [505, 50] on img at bounding box center [503, 54] width 32 height 32
click at [498, 57] on img at bounding box center [503, 54] width 32 height 32
click at [494, 50] on img at bounding box center [503, 54] width 32 height 32
click at [17, 202] on icon at bounding box center [17, 198] width 9 height 9
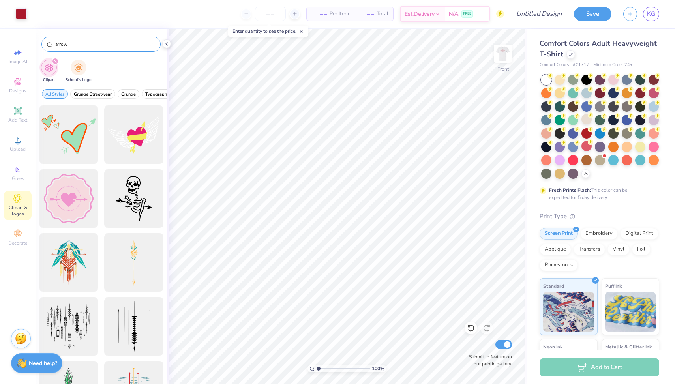
drag, startPoint x: 123, startPoint y: 48, endPoint x: 48, endPoint y: 40, distance: 75.0
click at [48, 40] on div "arrow" at bounding box center [100, 44] width 119 height 15
click at [71, 40] on div "arrow" at bounding box center [100, 44] width 119 height 15
drag, startPoint x: 71, startPoint y: 45, endPoint x: 49, endPoint y: 44, distance: 21.7
click at [49, 44] on div "arrow" at bounding box center [100, 44] width 119 height 15
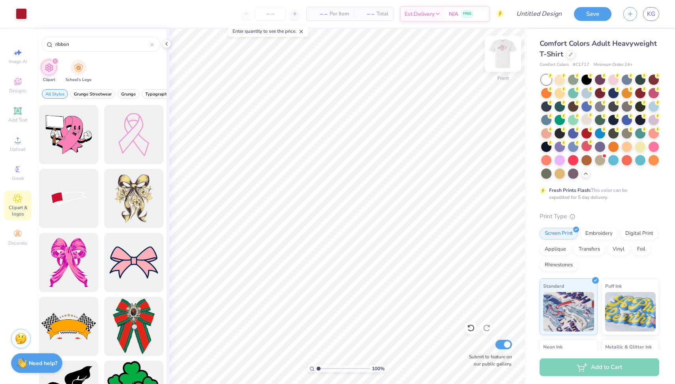
click at [498, 64] on img at bounding box center [503, 54] width 32 height 32
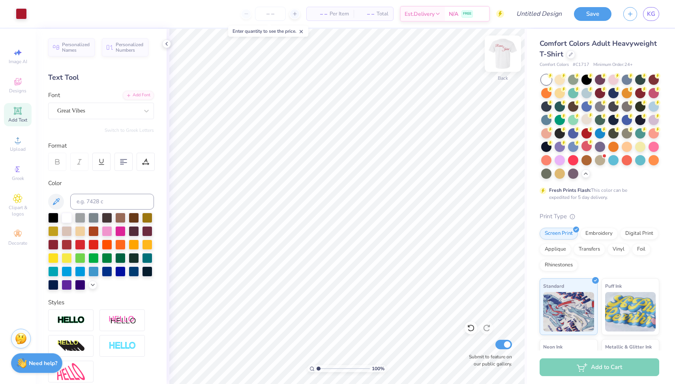
click at [507, 47] on img at bounding box center [503, 54] width 32 height 32
click at [545, 6] on div "Design Title" at bounding box center [539, 14] width 58 height 28
click at [545, 11] on input "Design Title" at bounding box center [528, 14] width 77 height 16
click at [597, 22] on div "Save KG" at bounding box center [624, 14] width 101 height 28
click at [598, 17] on button "Save" at bounding box center [592, 13] width 37 height 14
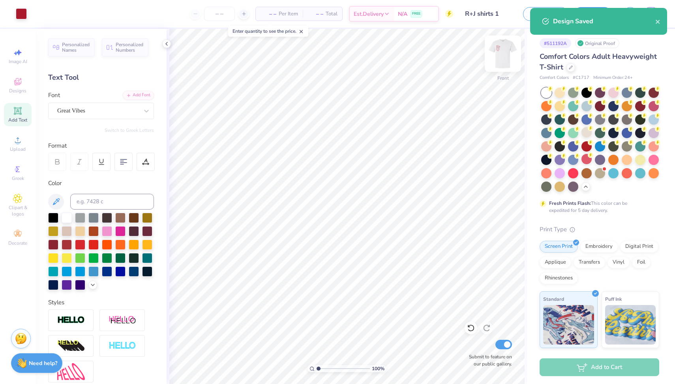
click at [490, 59] on img at bounding box center [503, 54] width 32 height 32
